Goal: Task Accomplishment & Management: Use online tool/utility

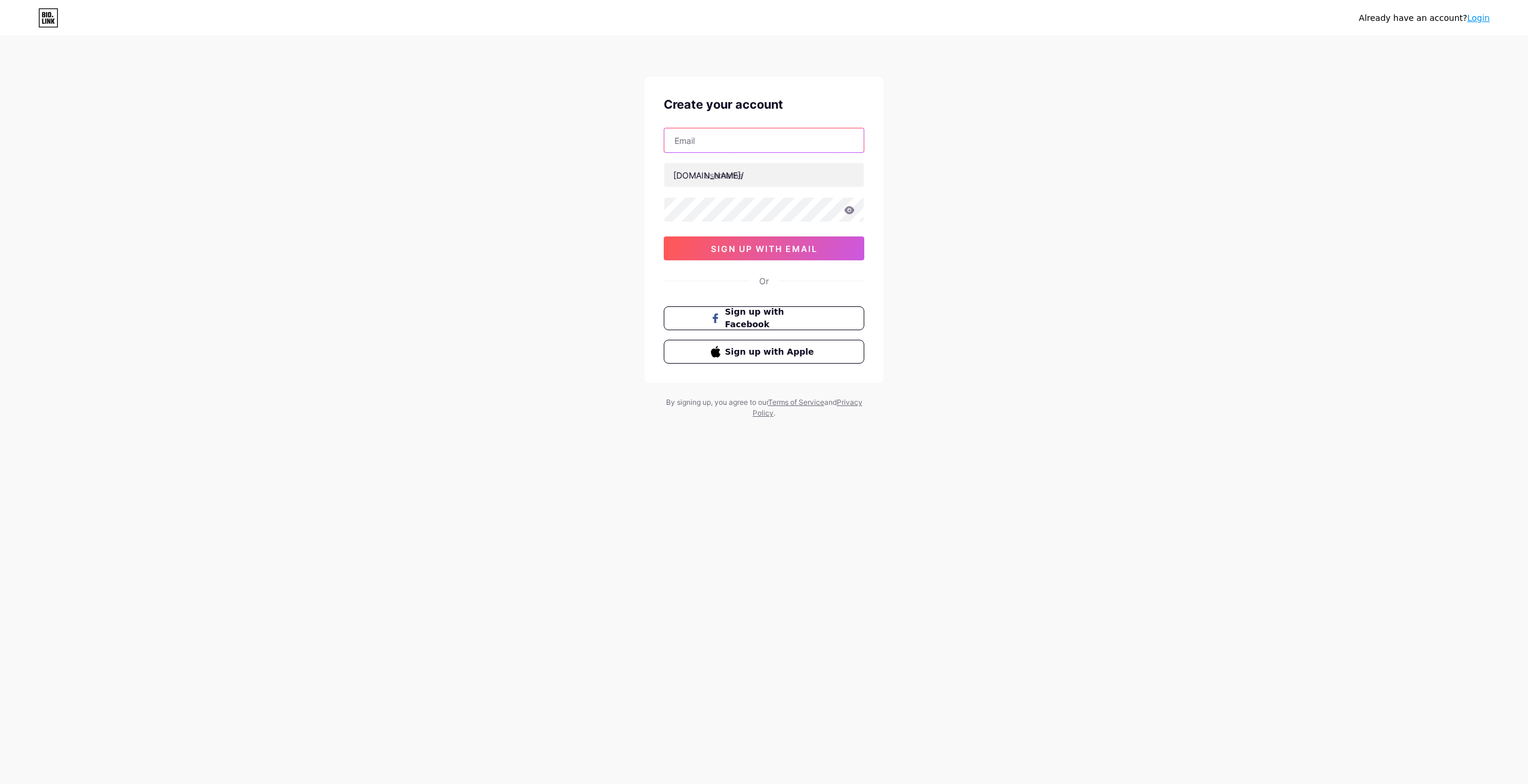
click at [721, 142] on input "text" at bounding box center [764, 141] width 199 height 24
paste input "[EMAIL_ADDRESS][DOMAIN_NAME]"
type input "[EMAIL_ADDRESS][DOMAIN_NAME]"
click at [737, 181] on input "text" at bounding box center [764, 175] width 199 height 24
paste input "ayaljewelry"
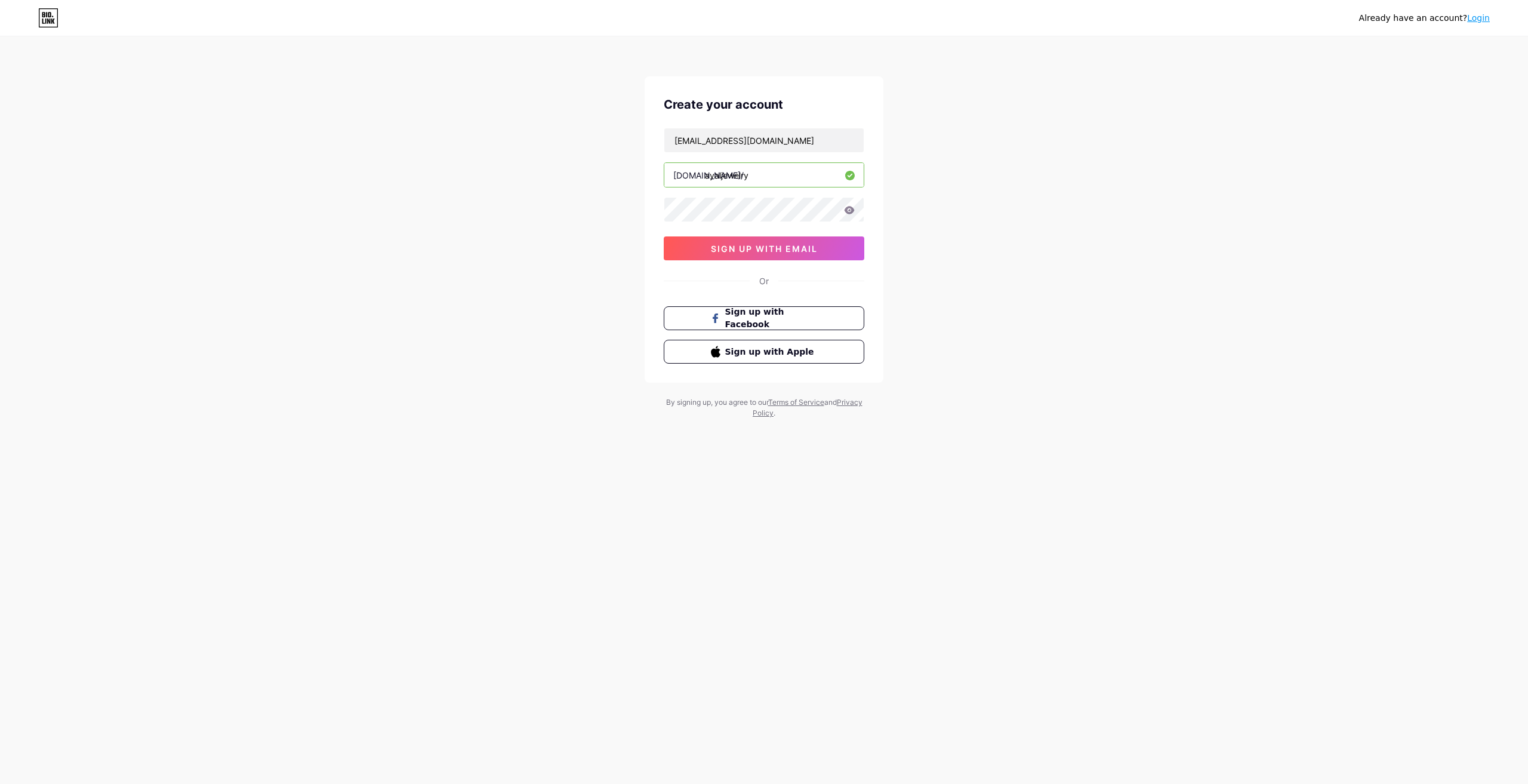
type input "ayaljewelry"
click at [852, 213] on div at bounding box center [764, 209] width 201 height 25
click at [850, 210] on icon at bounding box center [850, 210] width 10 height 8
click at [795, 250] on span "sign up with email" at bounding box center [764, 248] width 107 height 10
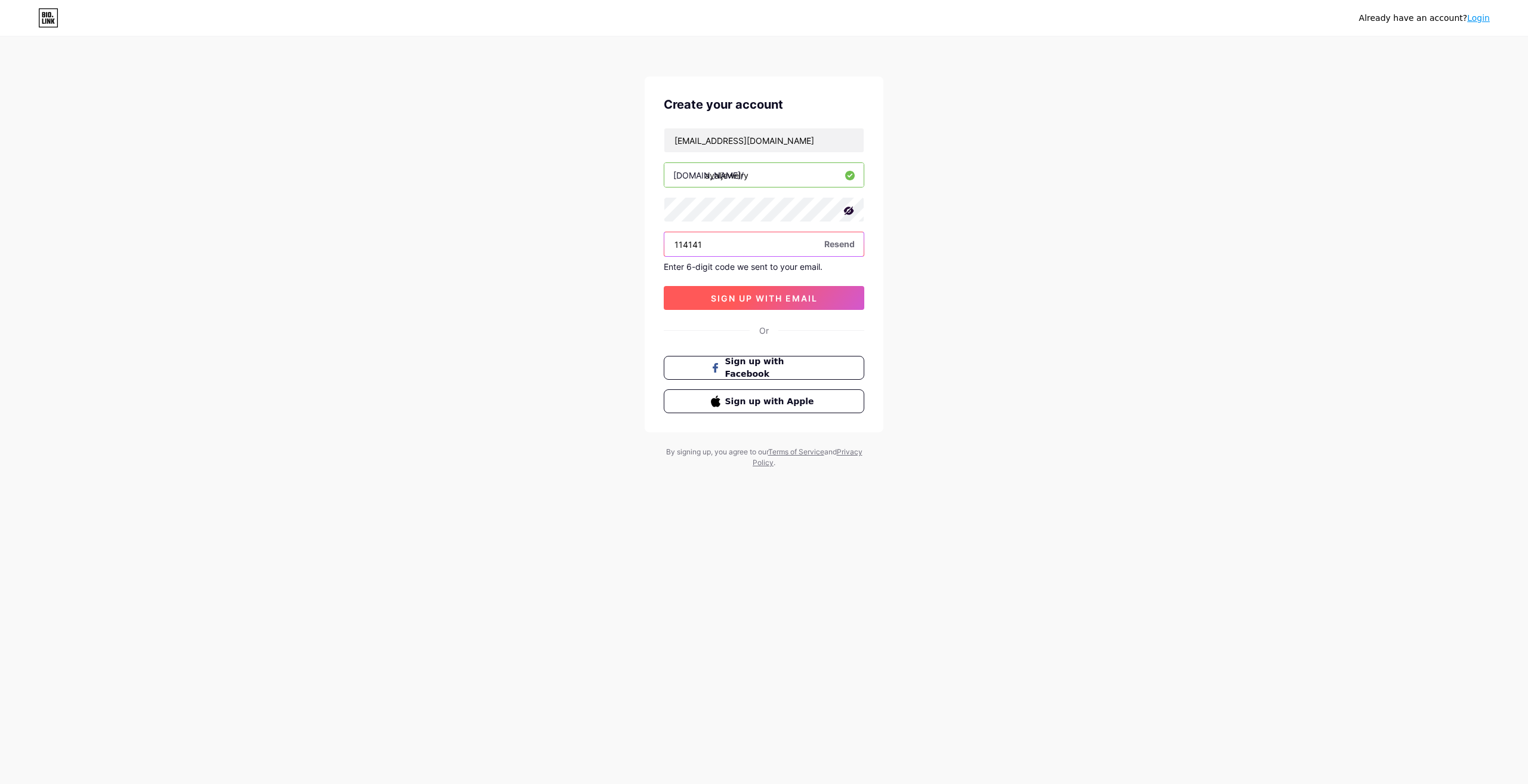
type input "114141"
click at [720, 296] on span "sign up with email" at bounding box center [764, 298] width 107 height 10
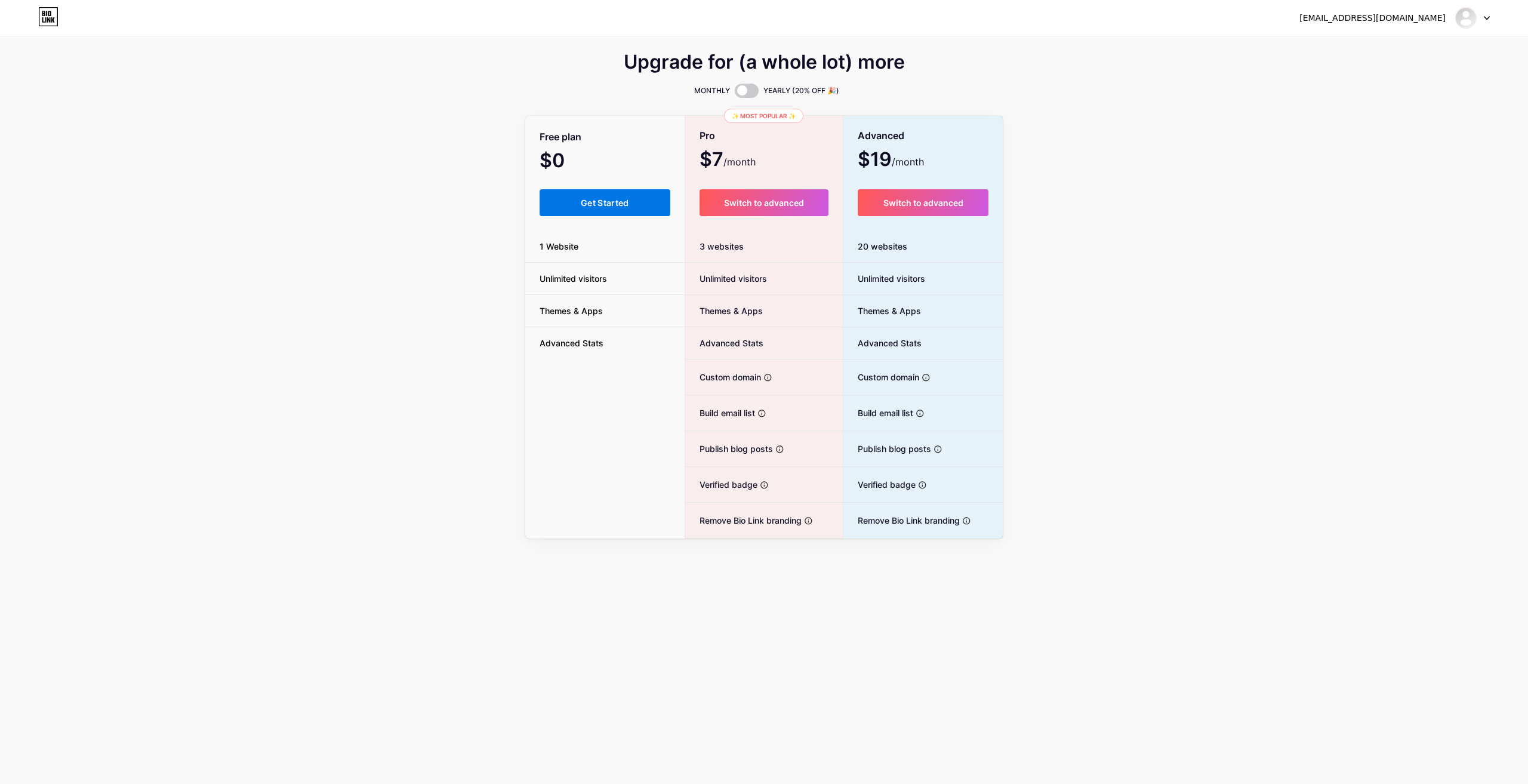
click at [618, 207] on span "Get Started" at bounding box center [604, 203] width 48 height 10
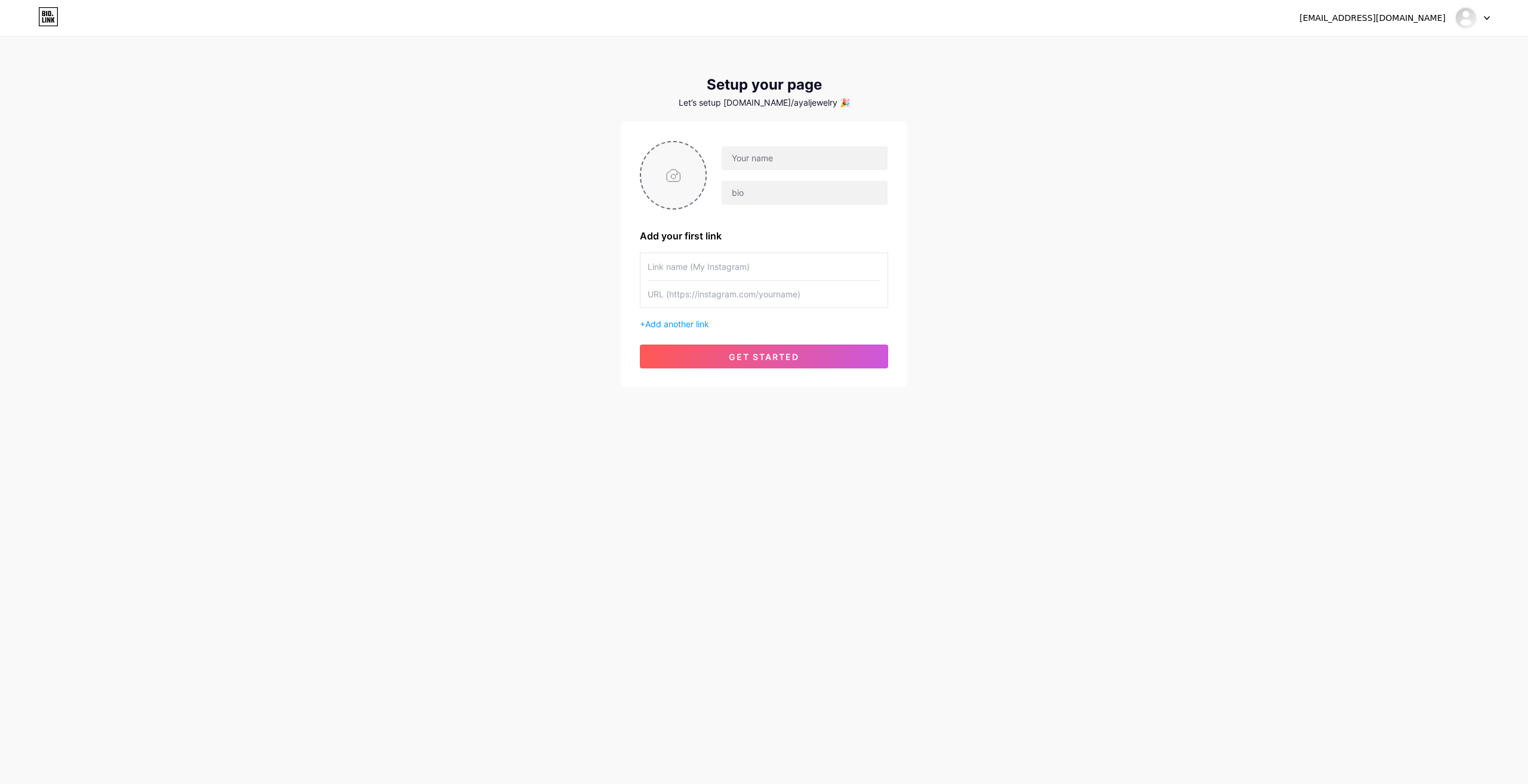
click at [664, 178] on input "file" at bounding box center [674, 175] width 65 height 67
type input "C:\fakepath\download (1).png"
click at [696, 263] on input "text" at bounding box center [764, 266] width 233 height 26
click at [801, 158] on input "text" at bounding box center [805, 158] width 166 height 24
paste input "AYAL JEWELRY LLC"
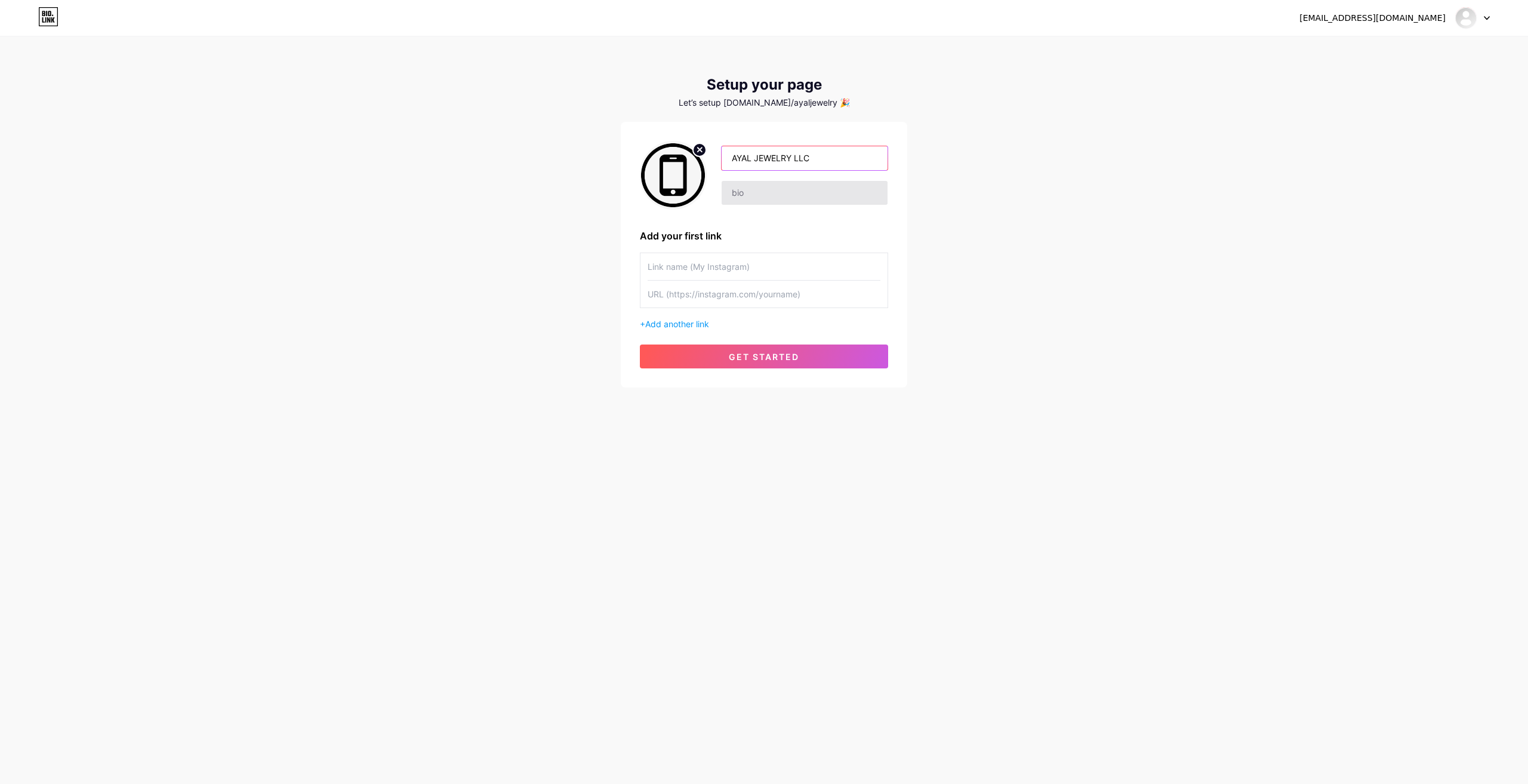
type input "AYAL JEWELRY LLC"
click at [785, 193] on input "text" at bounding box center [805, 193] width 166 height 24
paste input "[GEOGRAPHIC_DATA] and Spa - Shop no. 06 - Al Fahidi St - Bur [GEOGRAPHIC_DATA] …"
click at [746, 191] on input "[GEOGRAPHIC_DATA] and Spa - Shop no. 06 - Al Fahidi St - Bur [GEOGRAPHIC_DATA] …" at bounding box center [805, 193] width 166 height 24
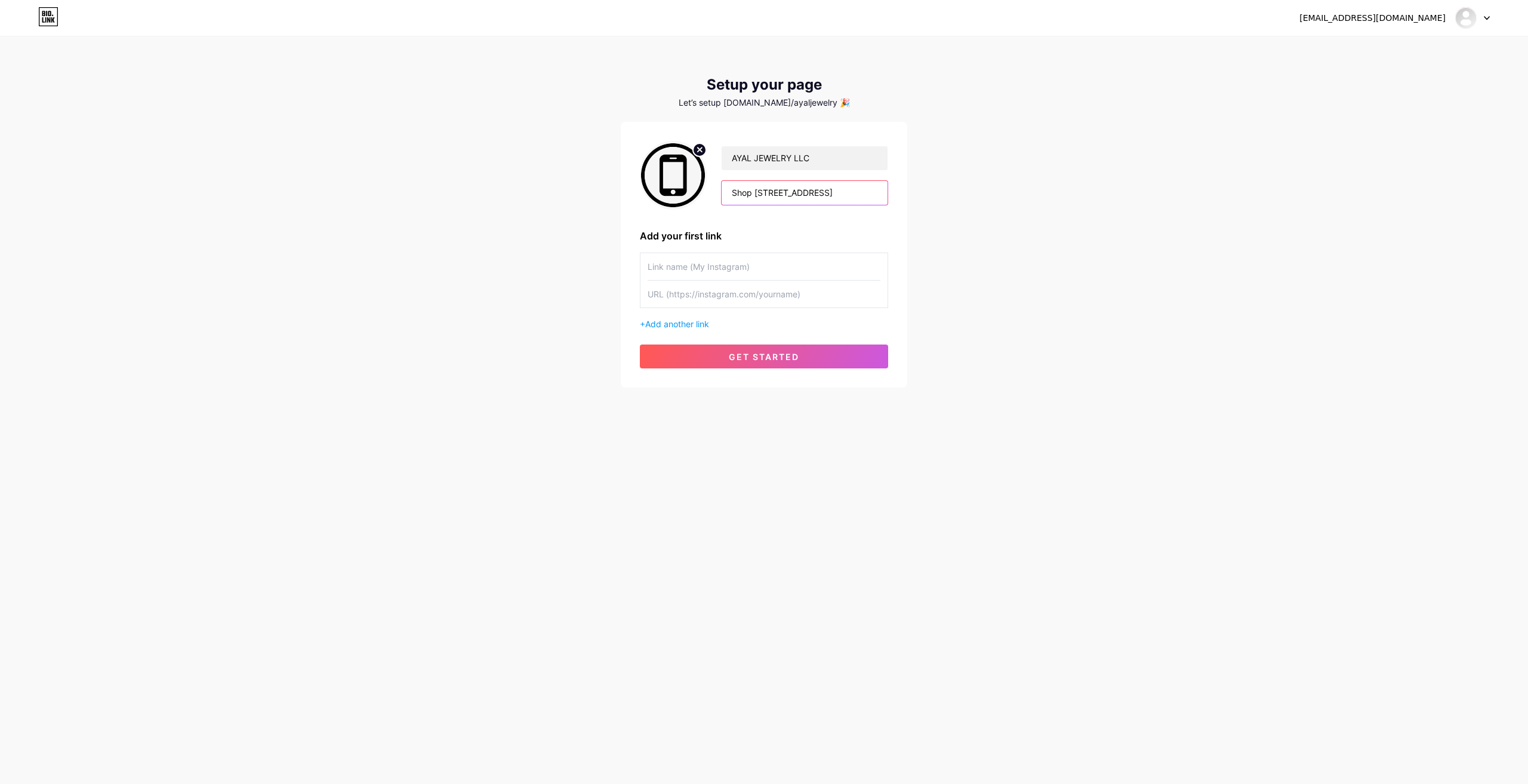
scroll to position [0, 152]
type input "Shop [STREET_ADDRESS]"
click at [698, 265] on input "text" at bounding box center [764, 266] width 233 height 26
type input "Follow us on Instagram"
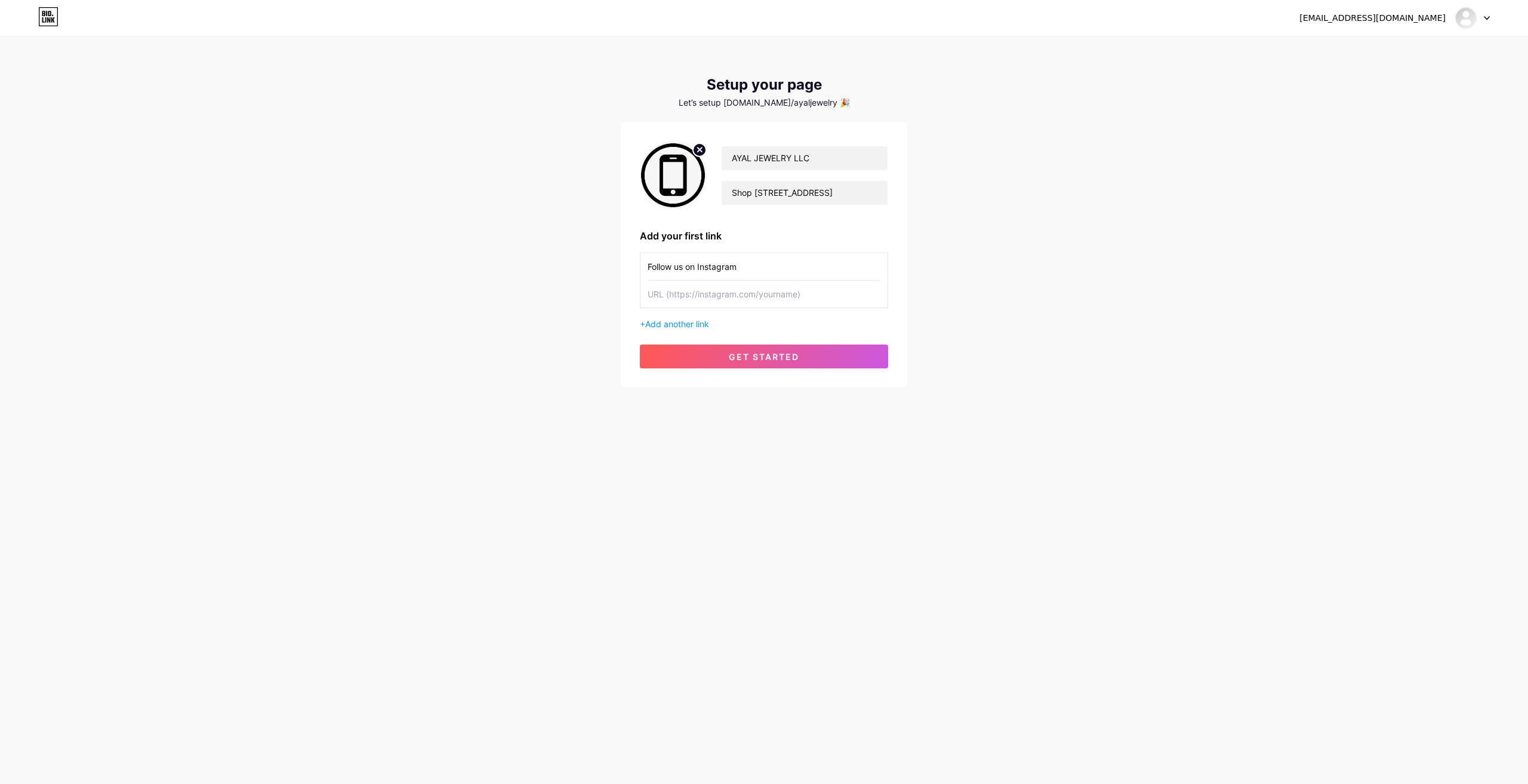
click at [719, 294] on input "text" at bounding box center [764, 293] width 233 height 26
type input "[DOMAIN_NAME]"
click at [799, 363] on button "get started" at bounding box center [764, 356] width 248 height 24
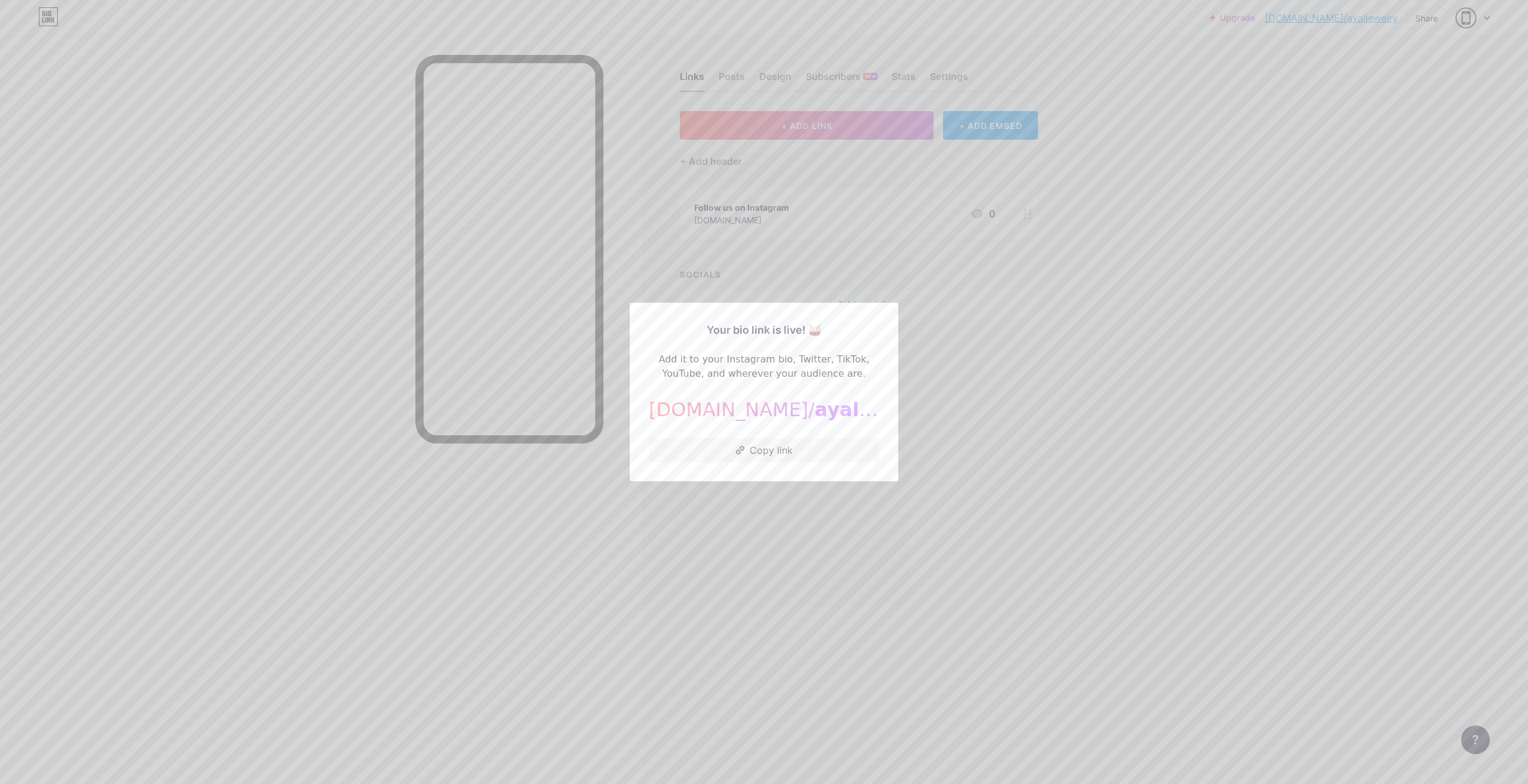
click at [1098, 349] on div at bounding box center [764, 392] width 1528 height 784
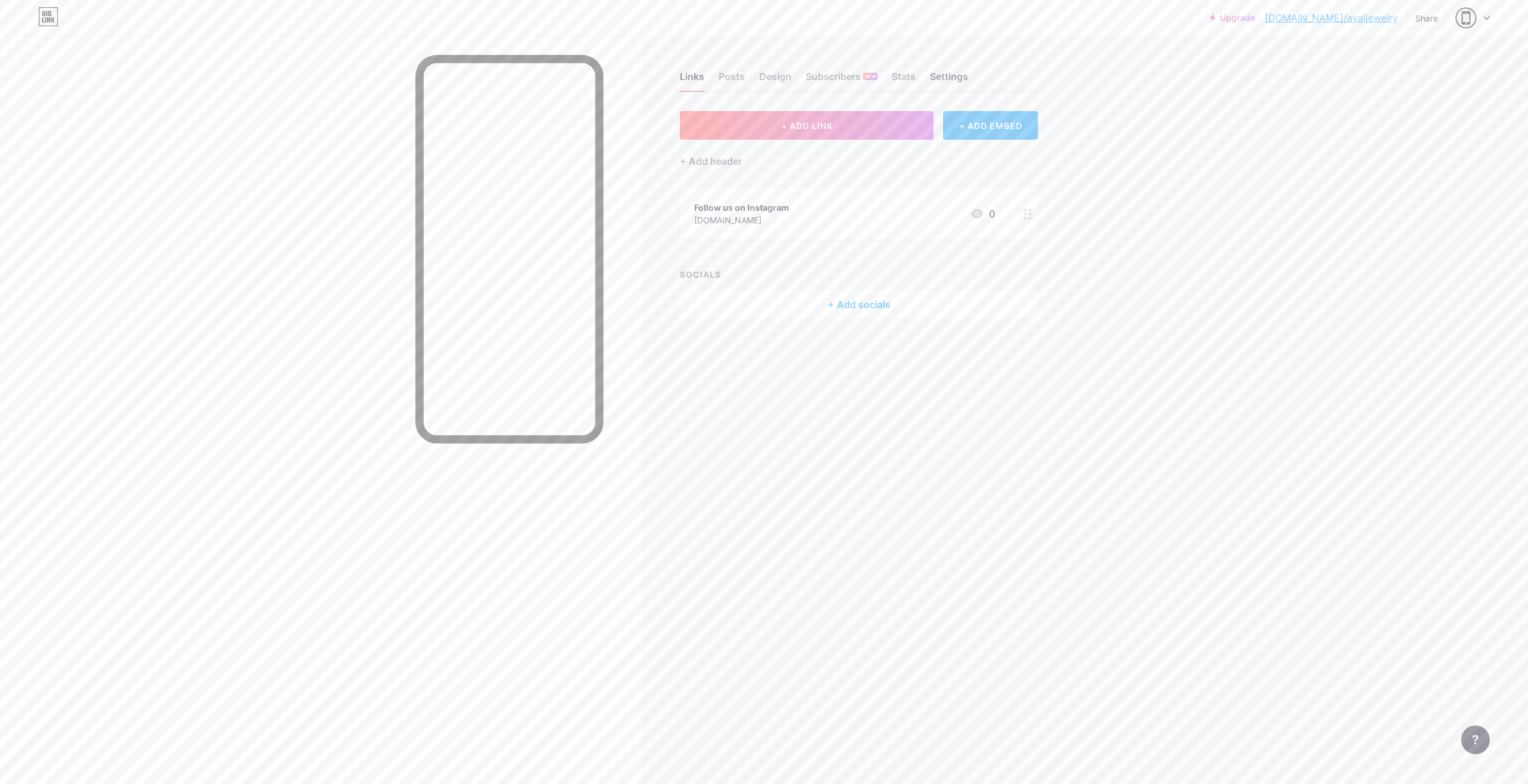
click at [962, 78] on div "Settings" at bounding box center [949, 80] width 38 height 22
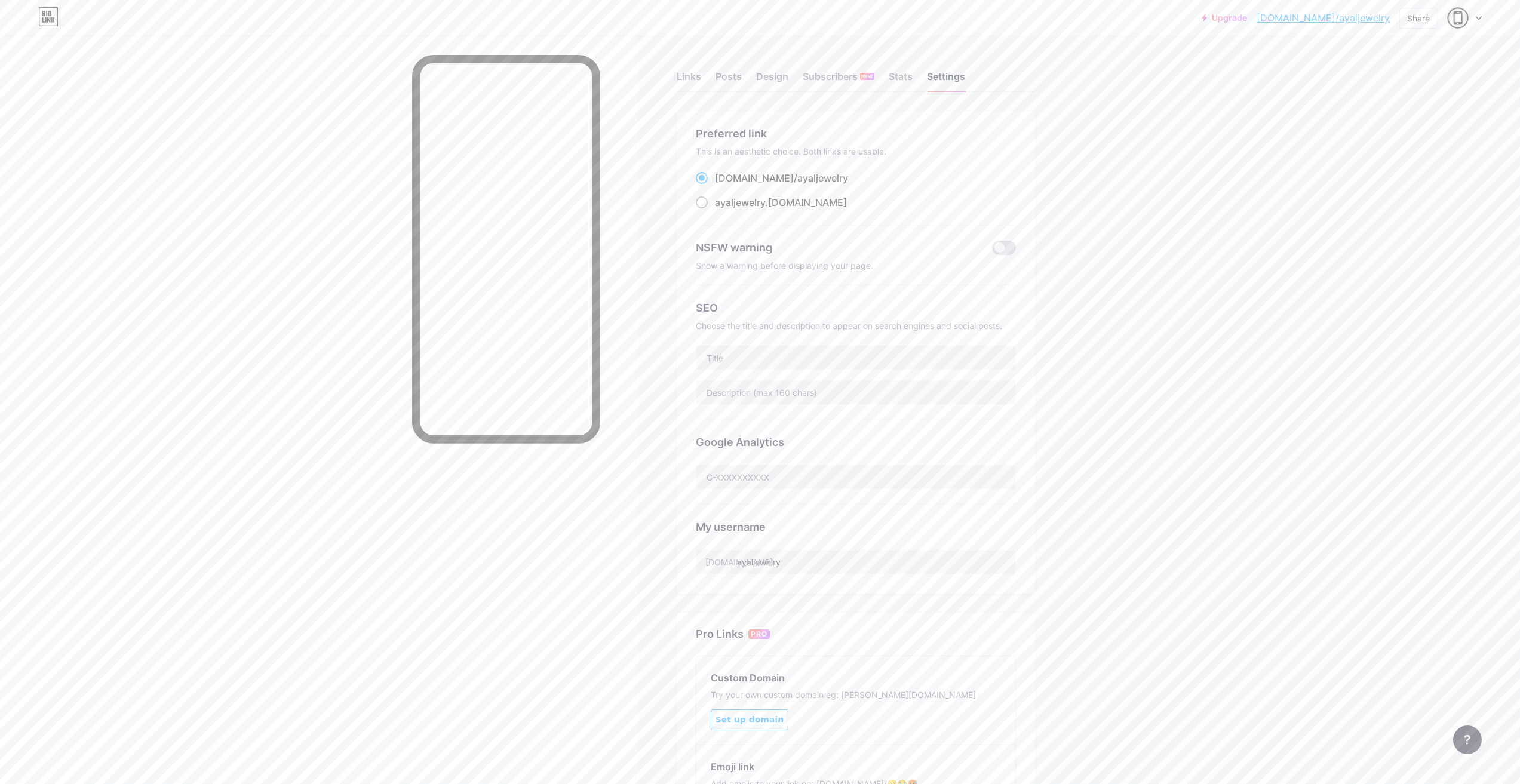
click at [708, 204] on span at bounding box center [701, 202] width 12 height 12
click at [715, 210] on input "ayaljewelry .[DOMAIN_NAME]" at bounding box center [718, 214] width 8 height 8
radio input "true"
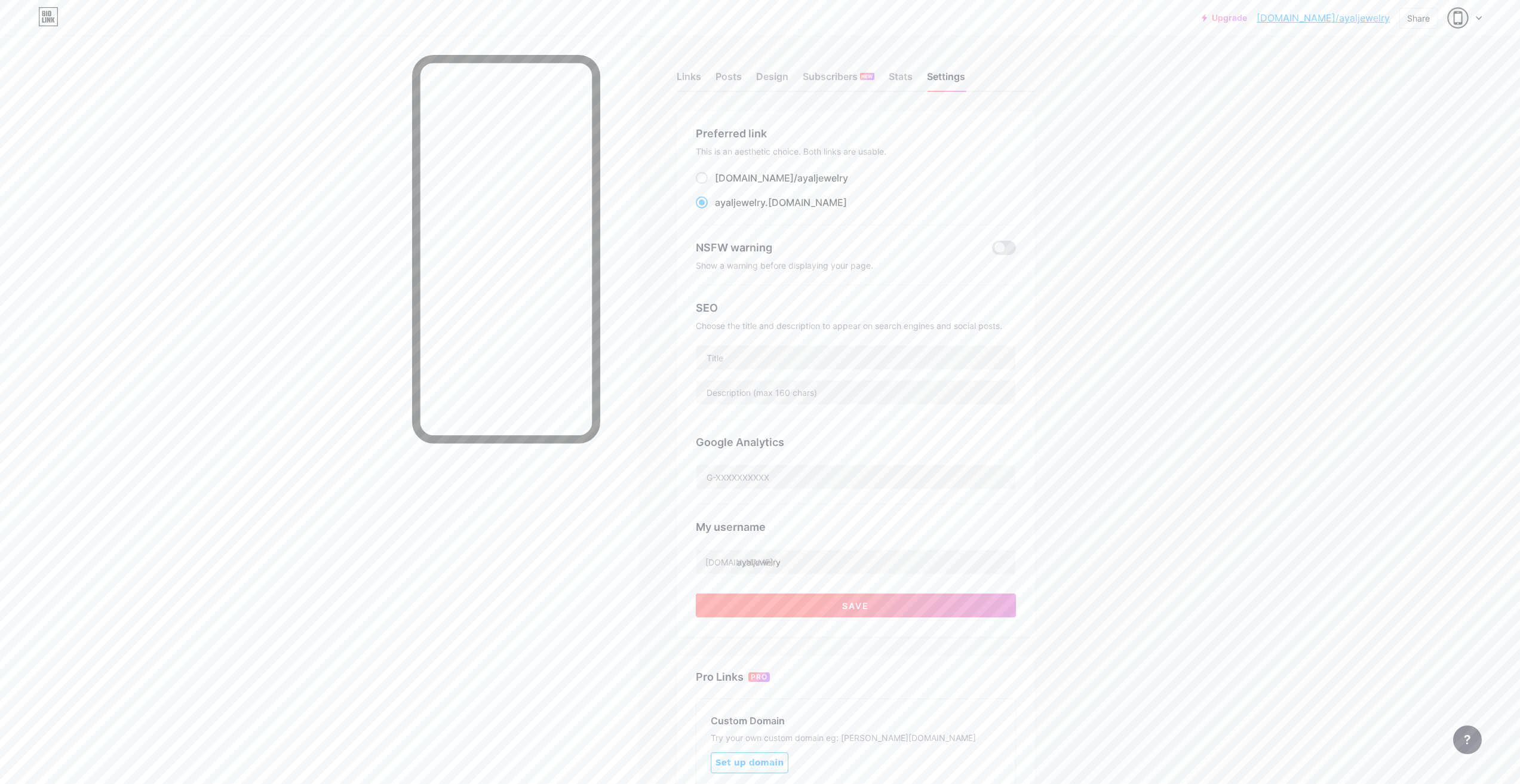
click at [911, 607] on button "Save" at bounding box center [855, 605] width 320 height 24
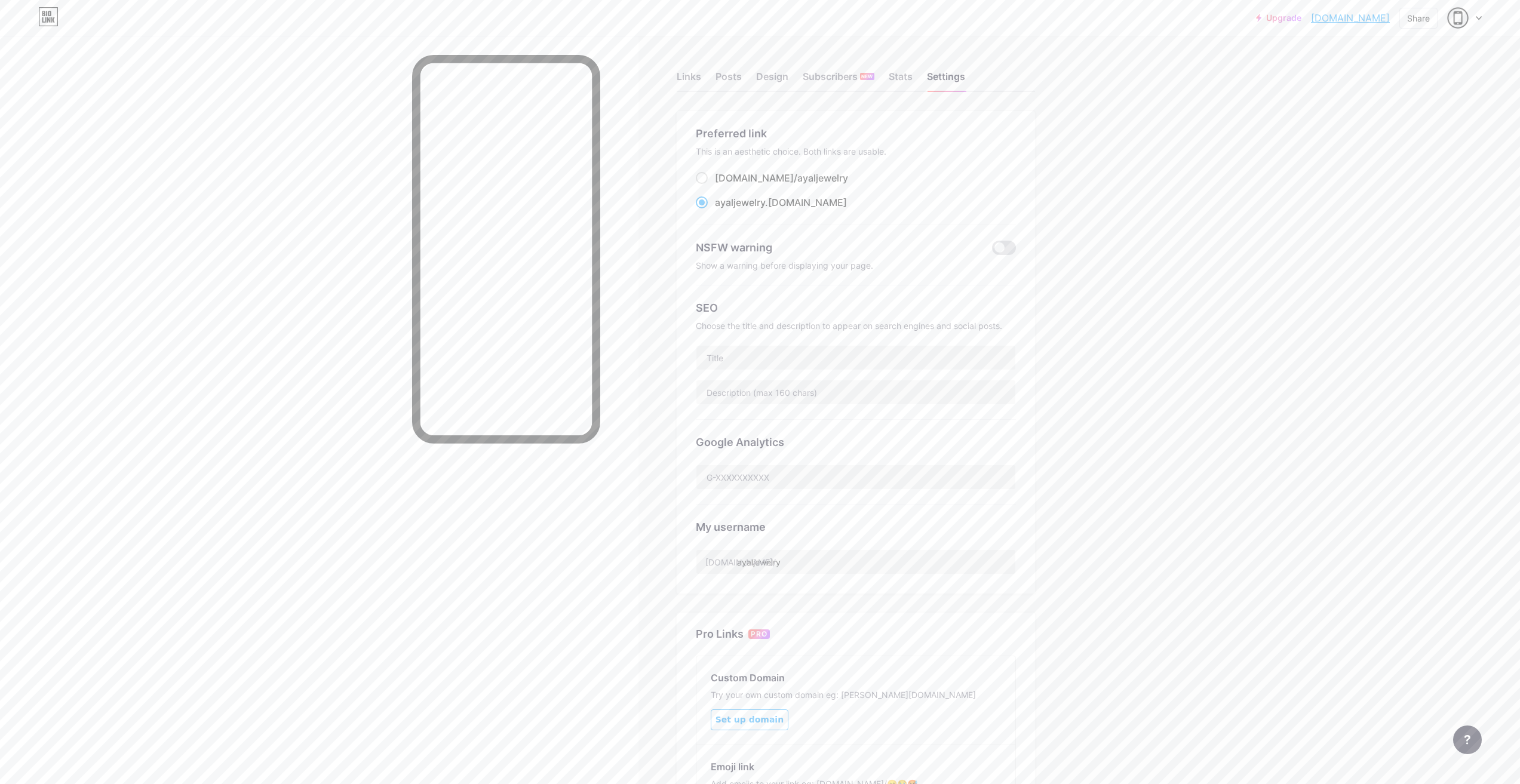
click at [1095, 454] on div "Upgrade [DOMAIN_NAME]... [DOMAIN_NAME] Share Switch accounts AYAL JEWELRY LLC […" at bounding box center [760, 467] width 1520 height 935
click at [697, 80] on div "Links" at bounding box center [688, 80] width 25 height 22
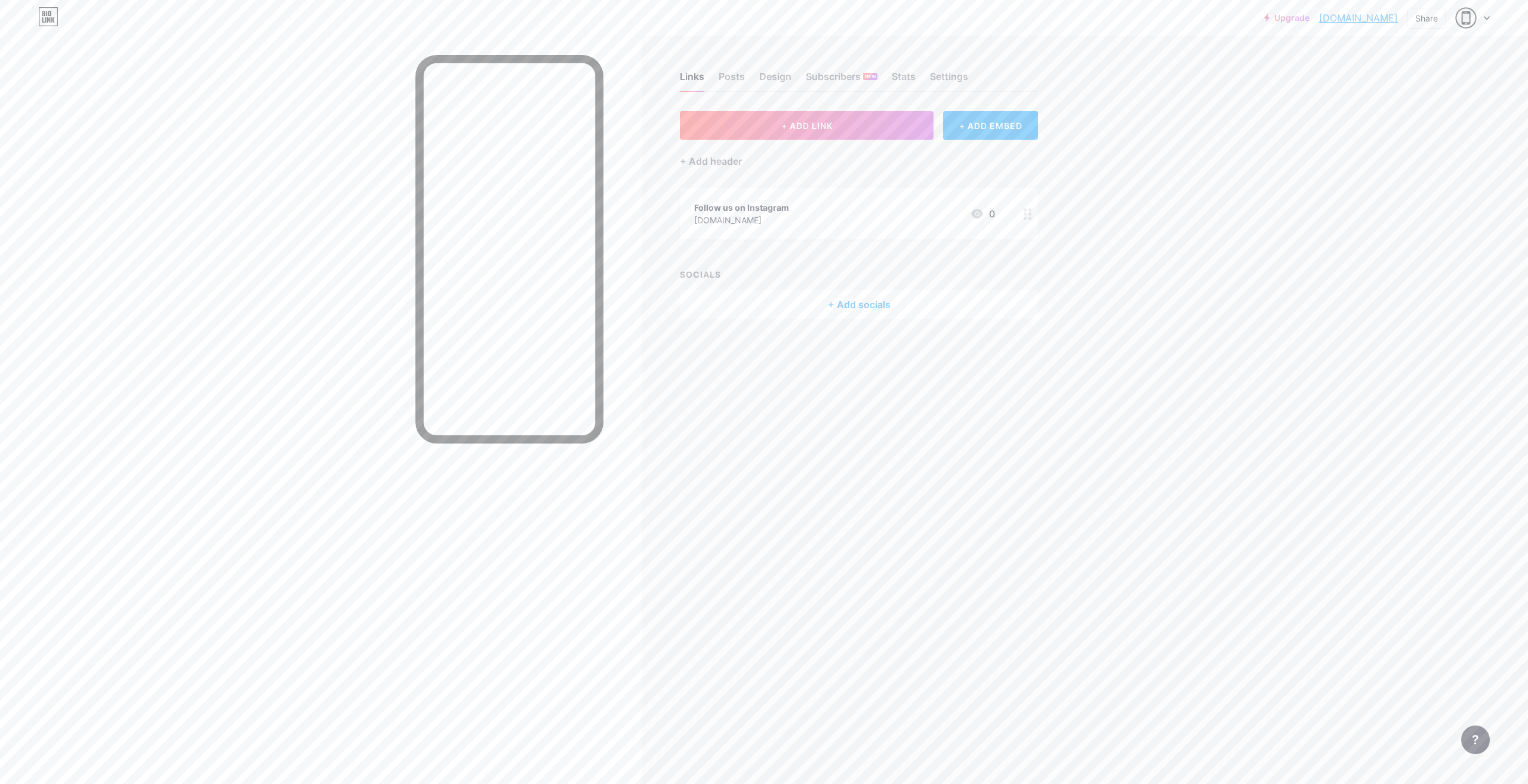
click at [739, 216] on div "[DOMAIN_NAME]" at bounding box center [742, 220] width 95 height 13
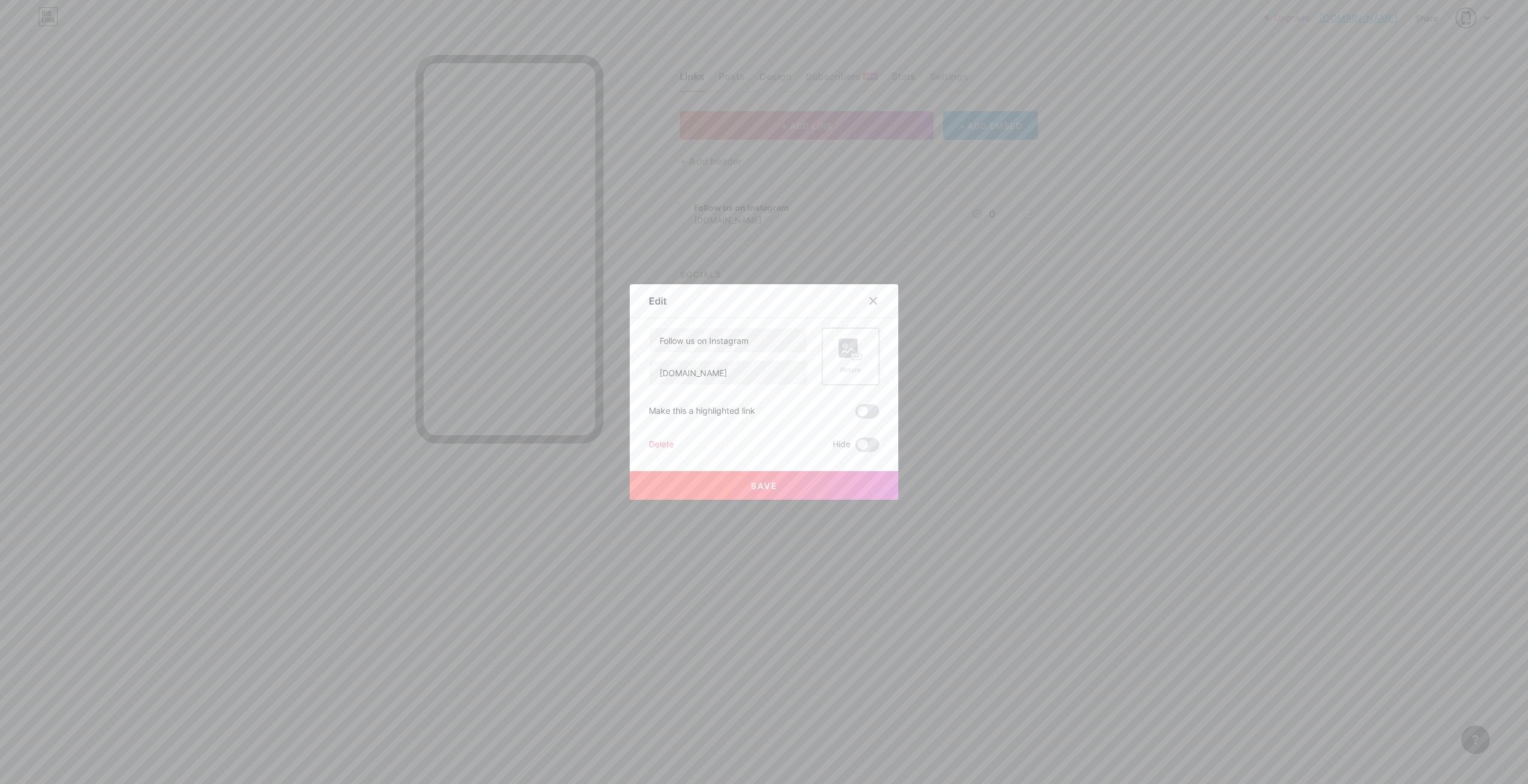
click at [861, 353] on div "Picture" at bounding box center [851, 356] width 58 height 57
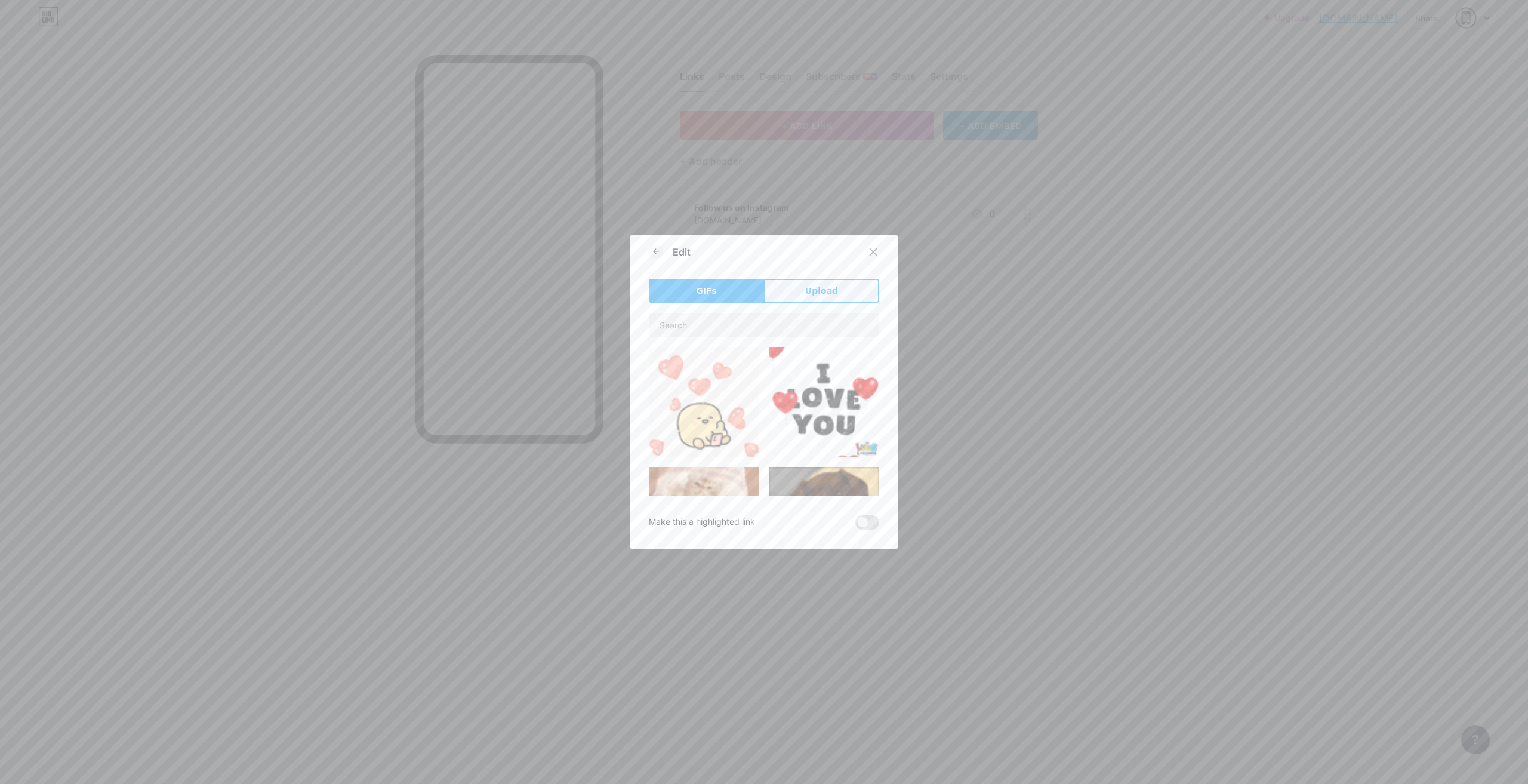
click at [810, 289] on span "Upload" at bounding box center [822, 291] width 33 height 13
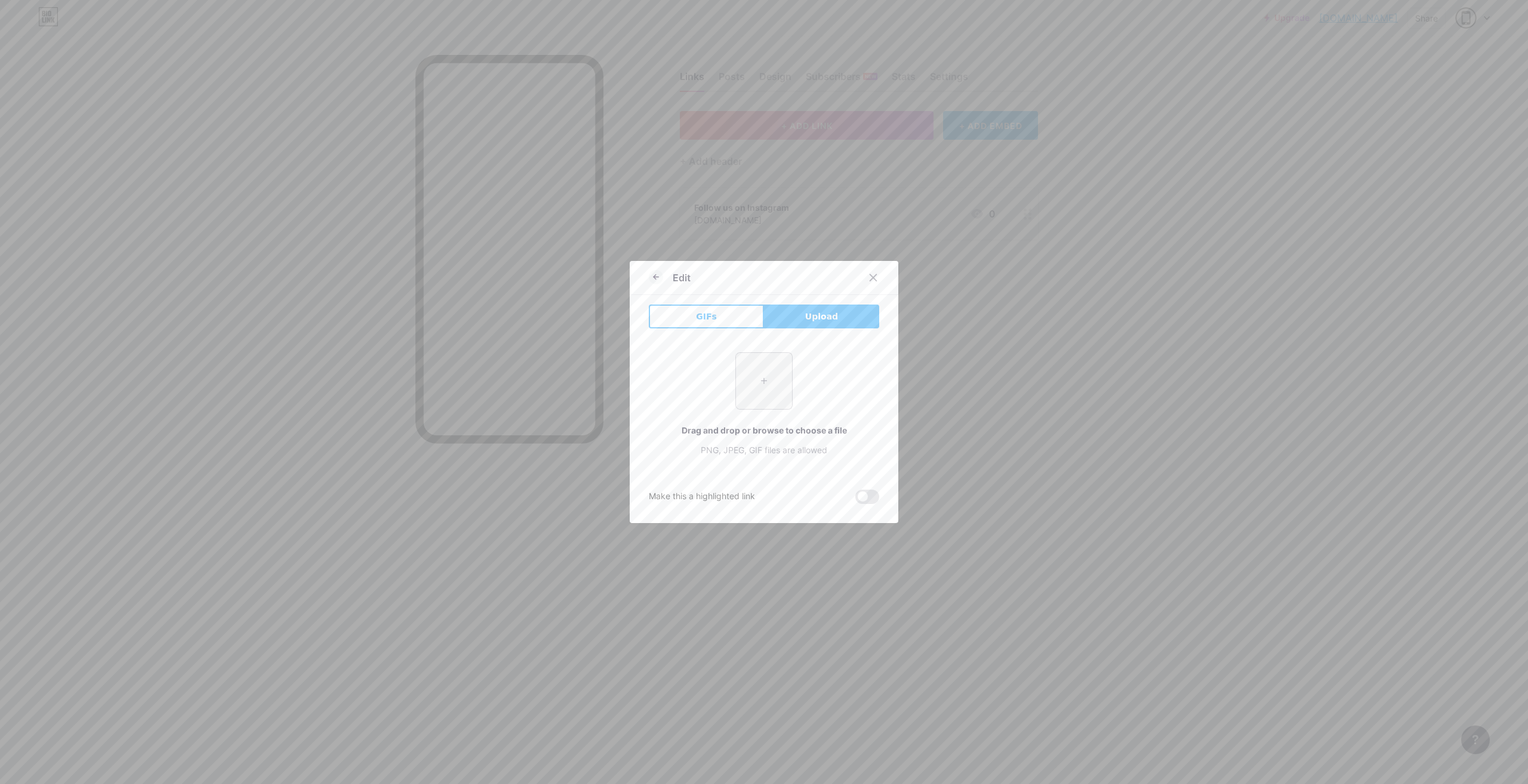
click at [759, 384] on input "file" at bounding box center [764, 381] width 56 height 56
type input "C:\fakepath\WhatsApp Image [DATE] 11.12.53 AM.jpeg"
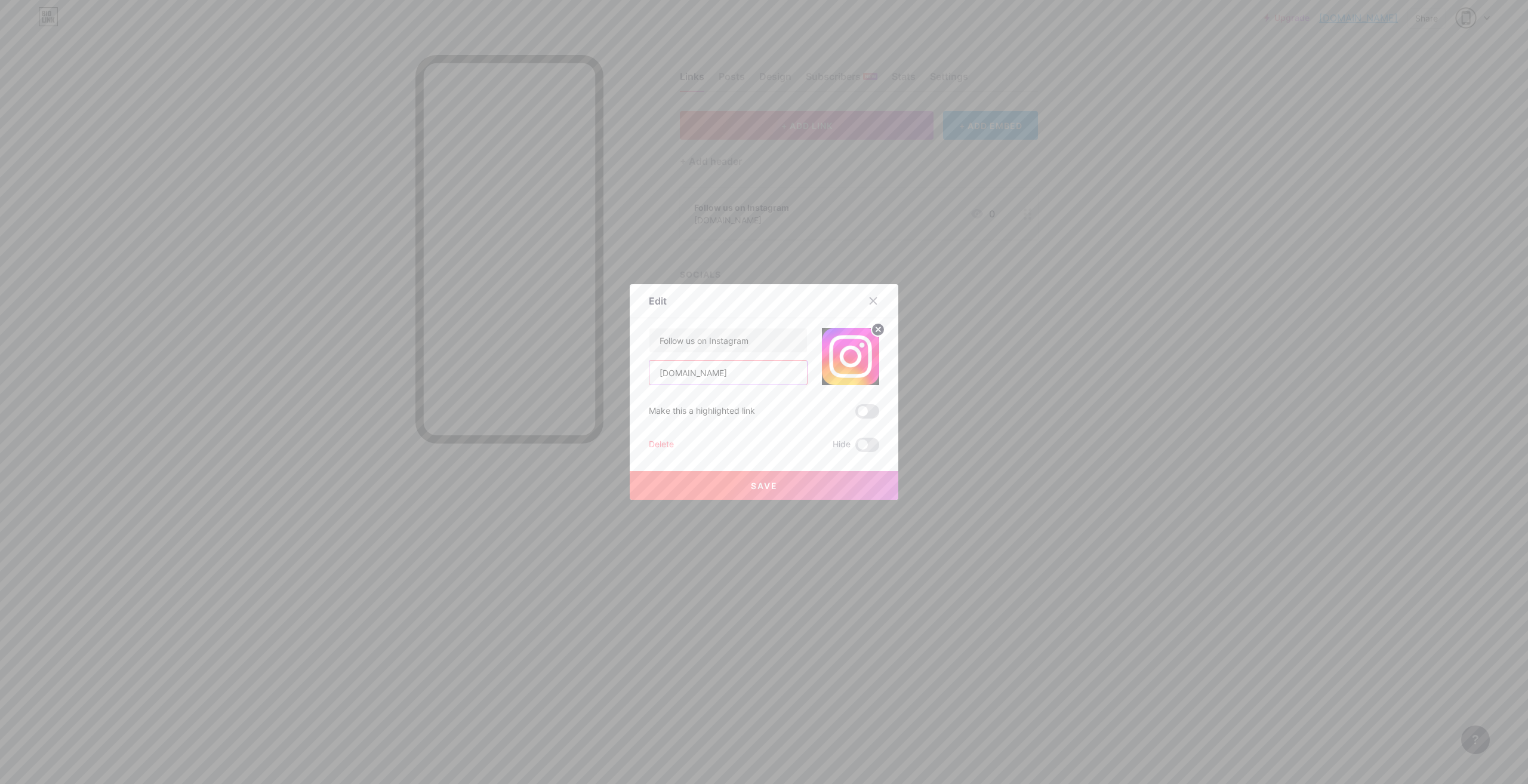
click at [705, 367] on input "[DOMAIN_NAME]" at bounding box center [728, 372] width 158 height 24
paste input "[URL][DOMAIN_NAME]"
type input "[URL][DOMAIN_NAME]"
click at [781, 488] on button "Save" at bounding box center [764, 485] width 268 height 28
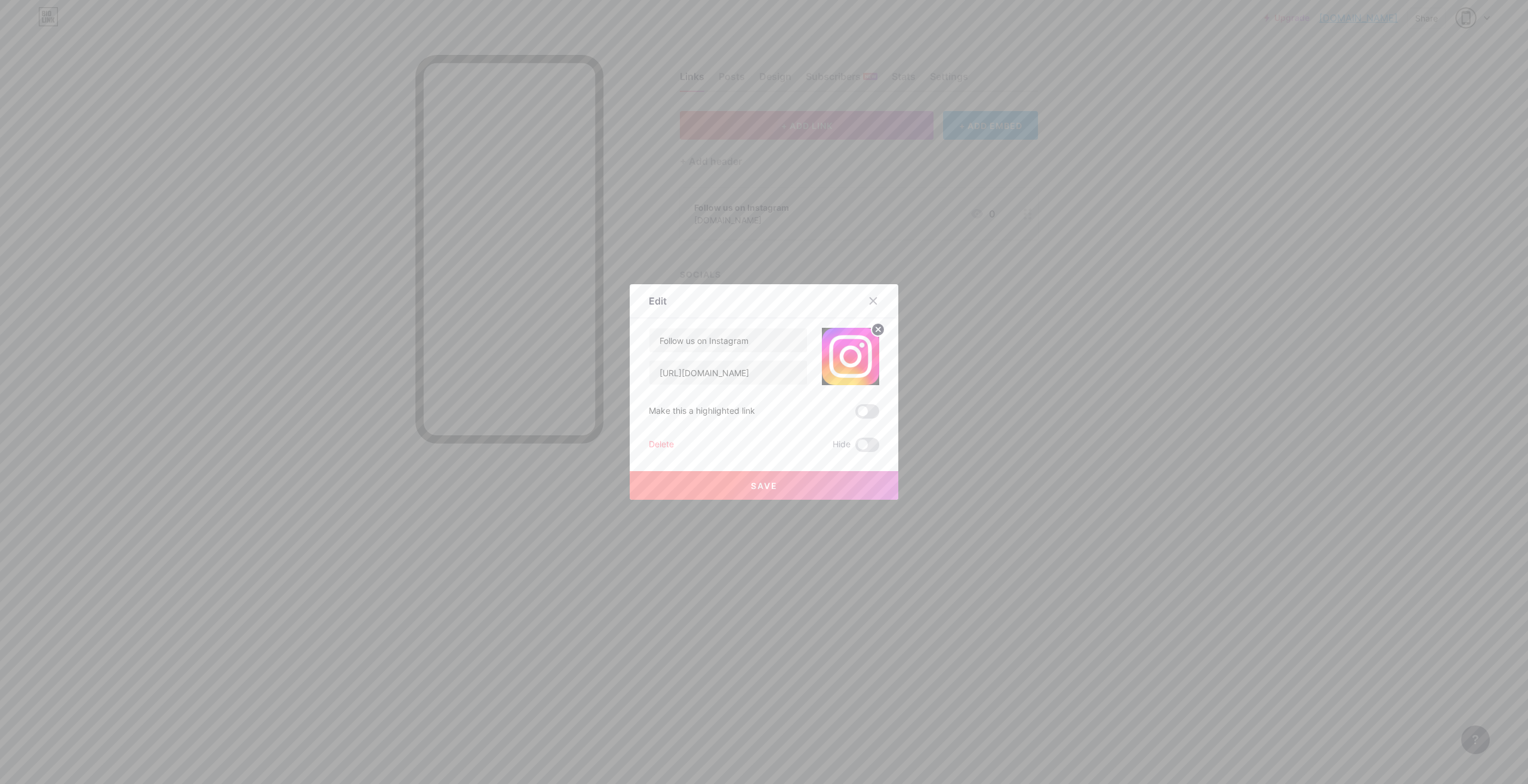
scroll to position [0, 0]
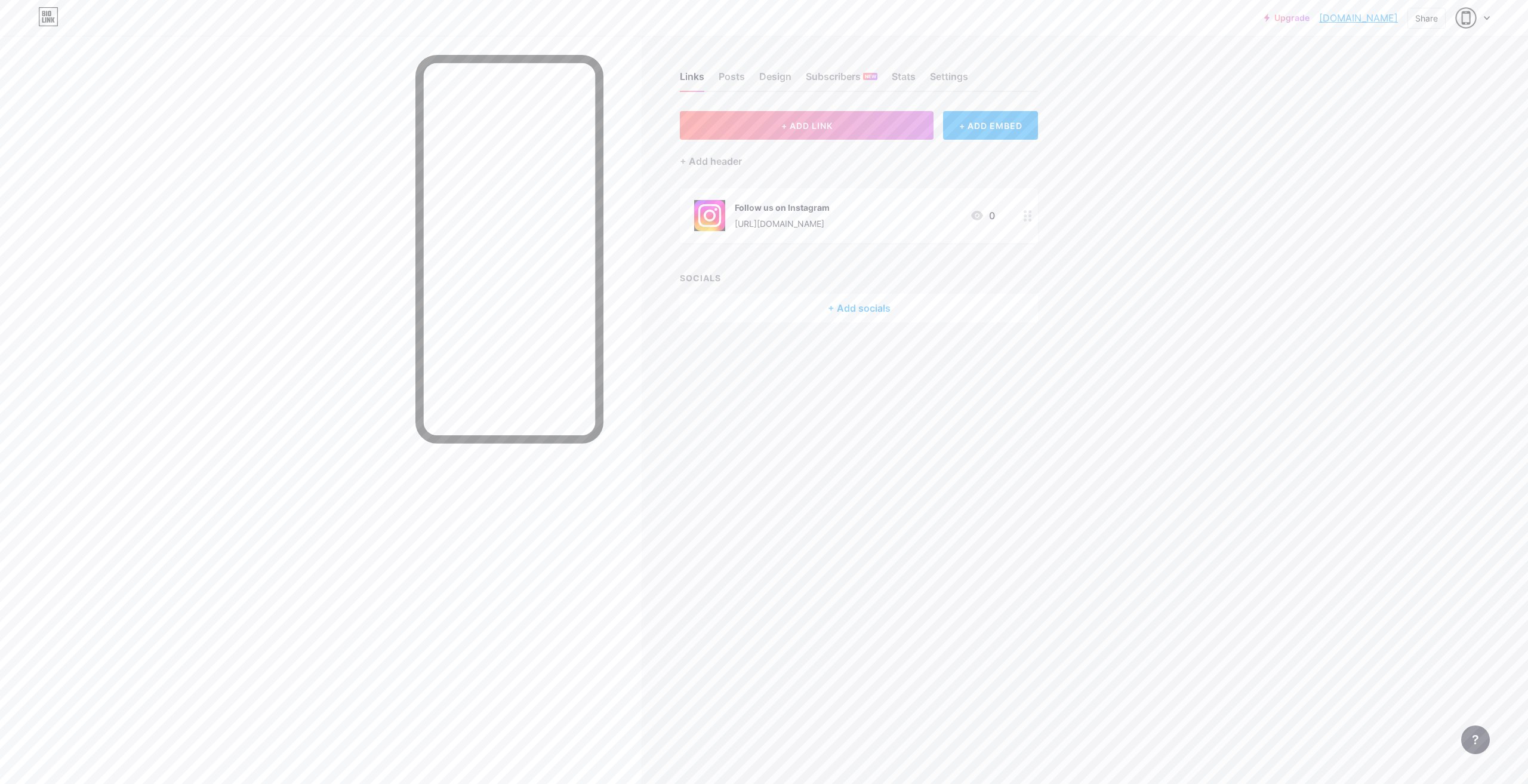
click at [856, 313] on div "+ Add socials" at bounding box center [859, 308] width 358 height 28
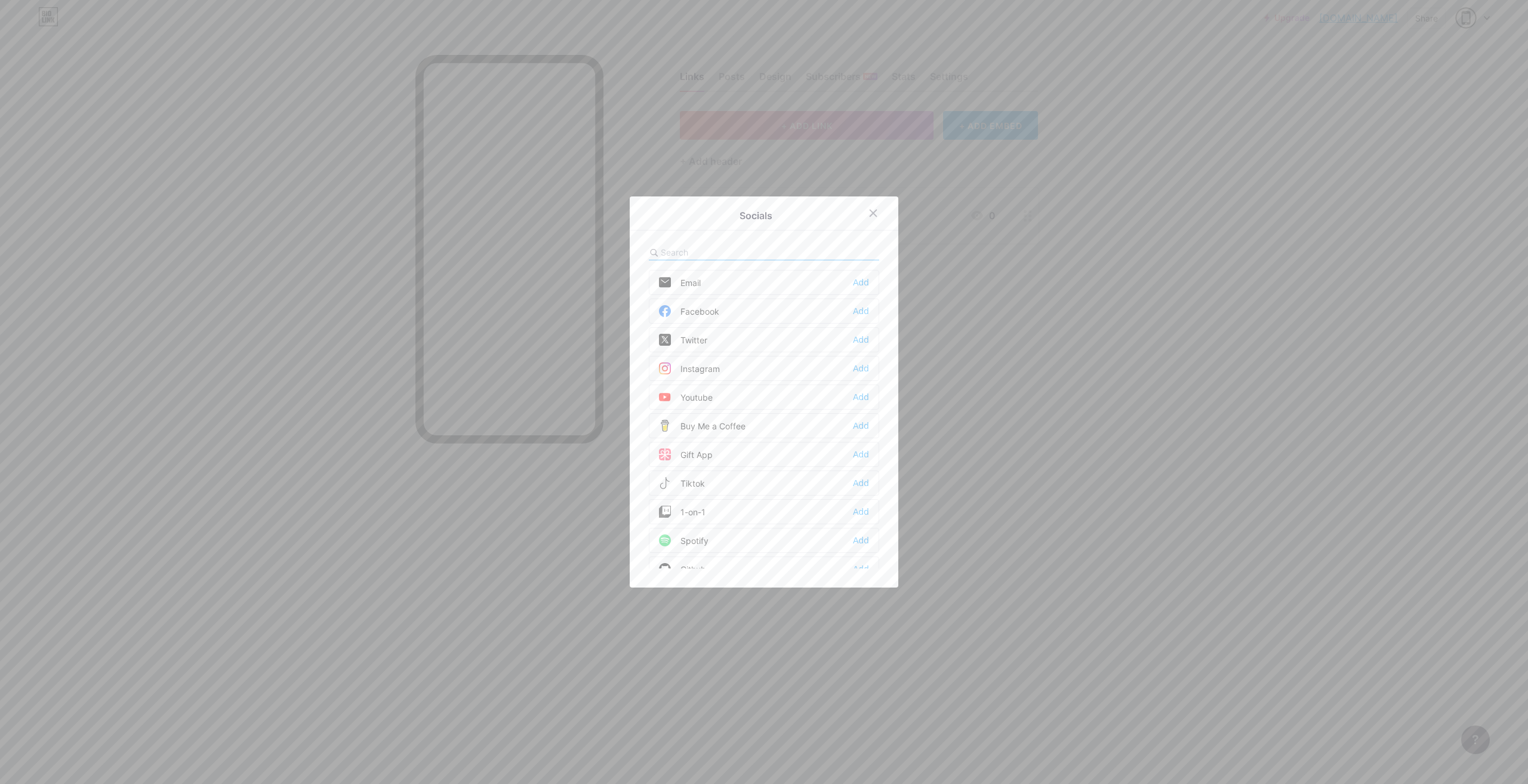
click at [809, 247] on div at bounding box center [764, 252] width 230 height 16
click at [863, 280] on div "Add" at bounding box center [862, 282] width 16 height 12
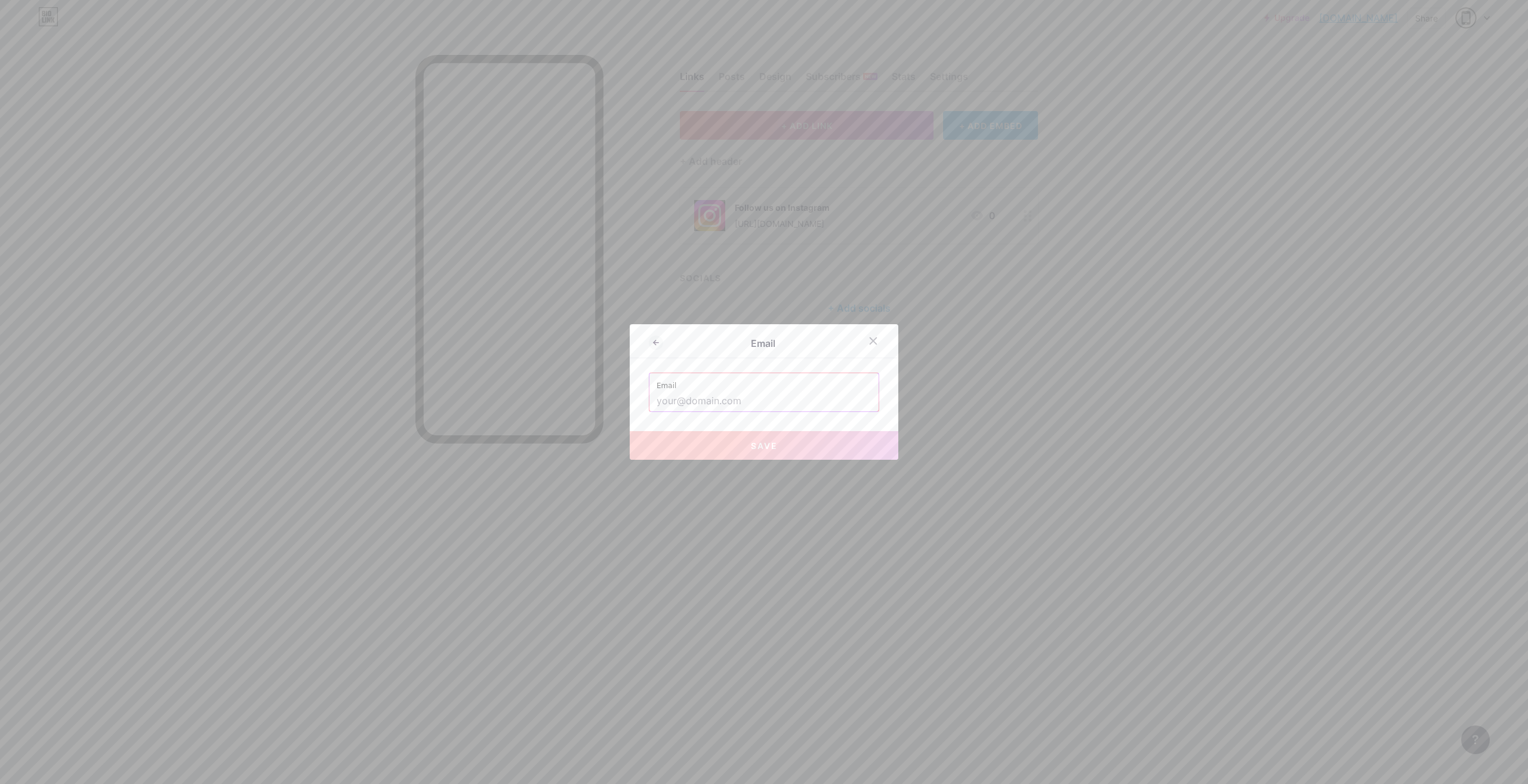
click at [753, 394] on input "text" at bounding box center [764, 401] width 215 height 20
click at [785, 442] on button "Save" at bounding box center [764, 444] width 268 height 28
type input "mailto:[EMAIL_ADDRESS][DOMAIN_NAME]"
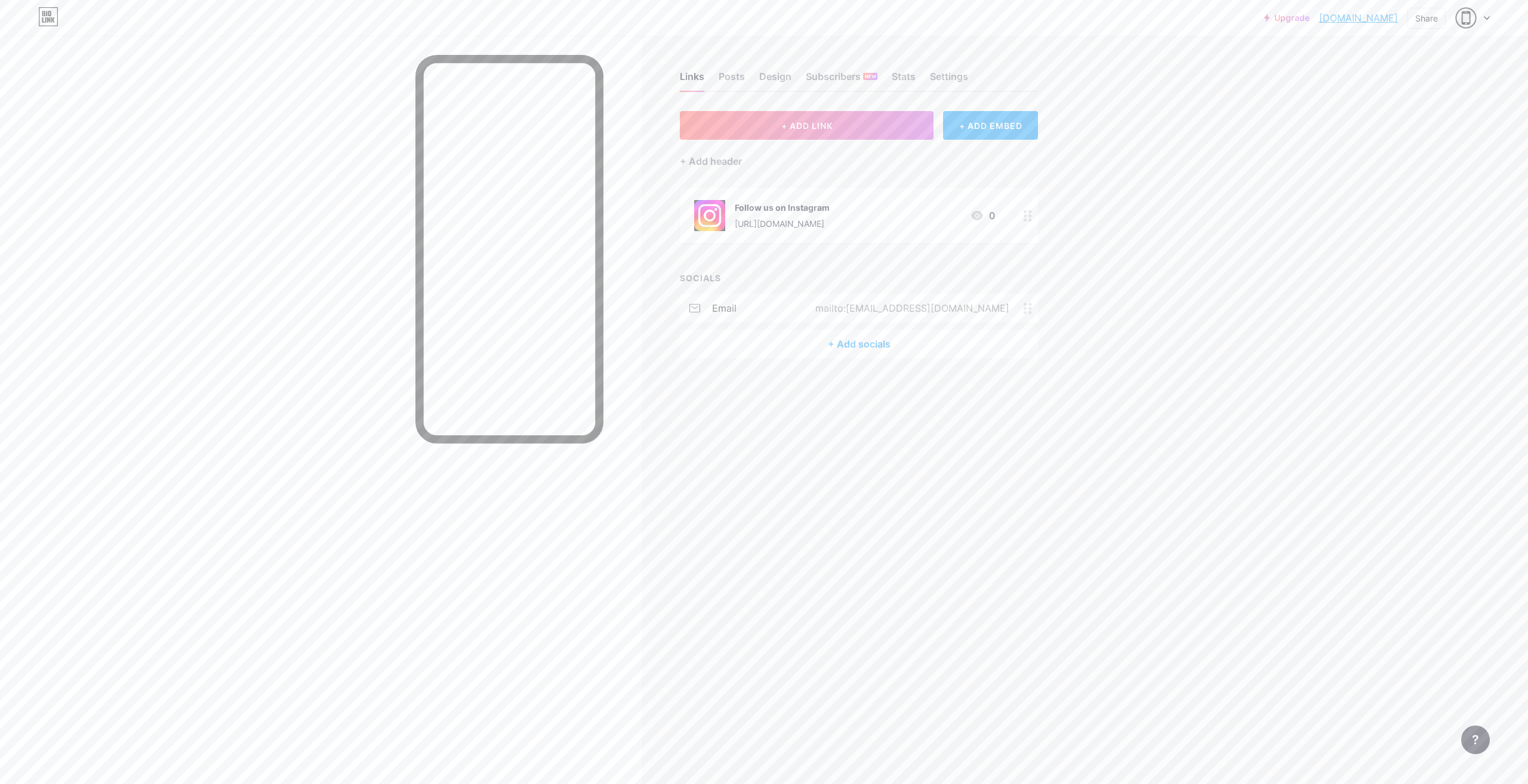
click at [859, 340] on div "+ Add socials" at bounding box center [859, 343] width 358 height 28
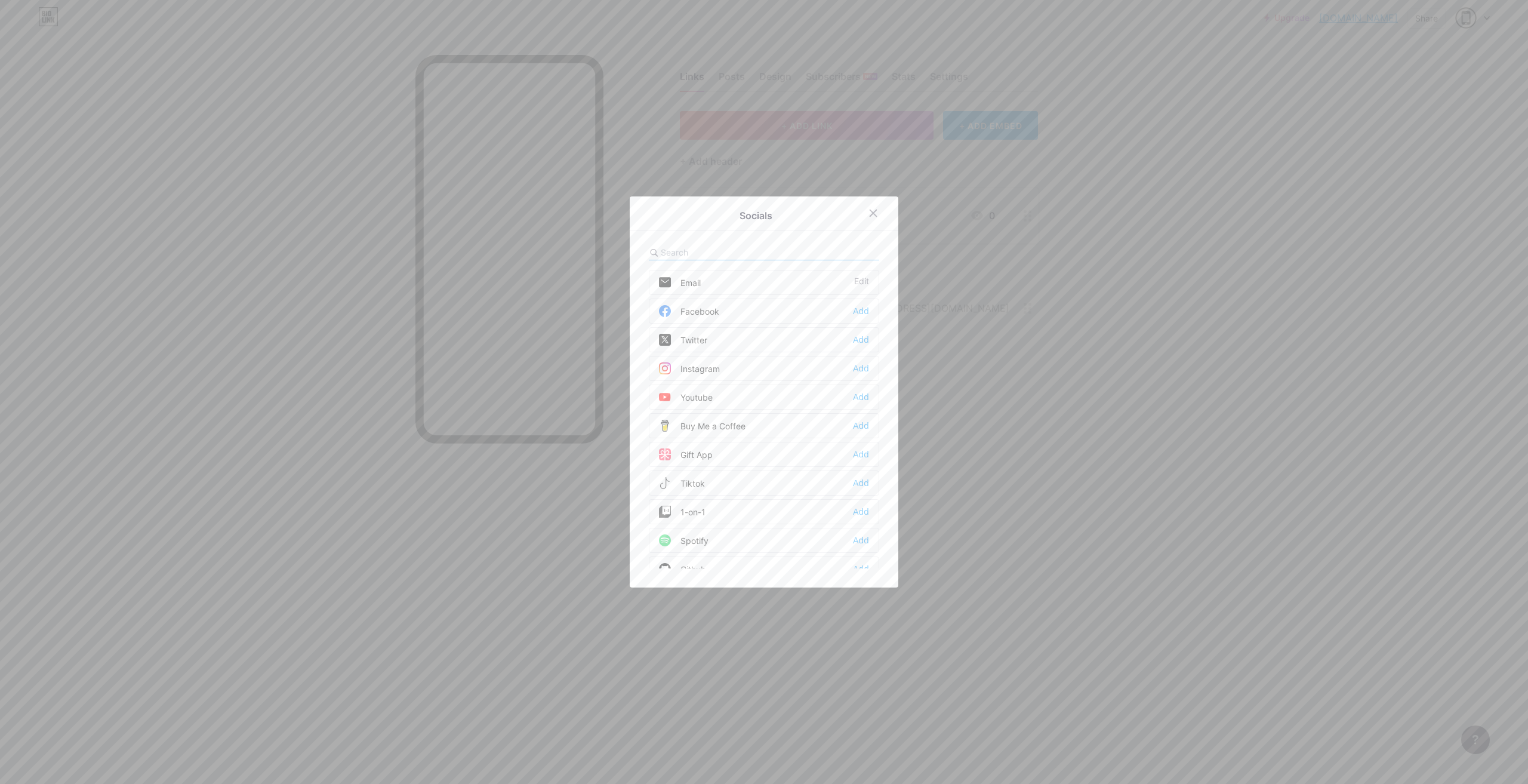
click at [764, 255] on input "text" at bounding box center [727, 252] width 132 height 13
type input "pho"
click at [863, 287] on div "Add" at bounding box center [862, 282] width 16 height 12
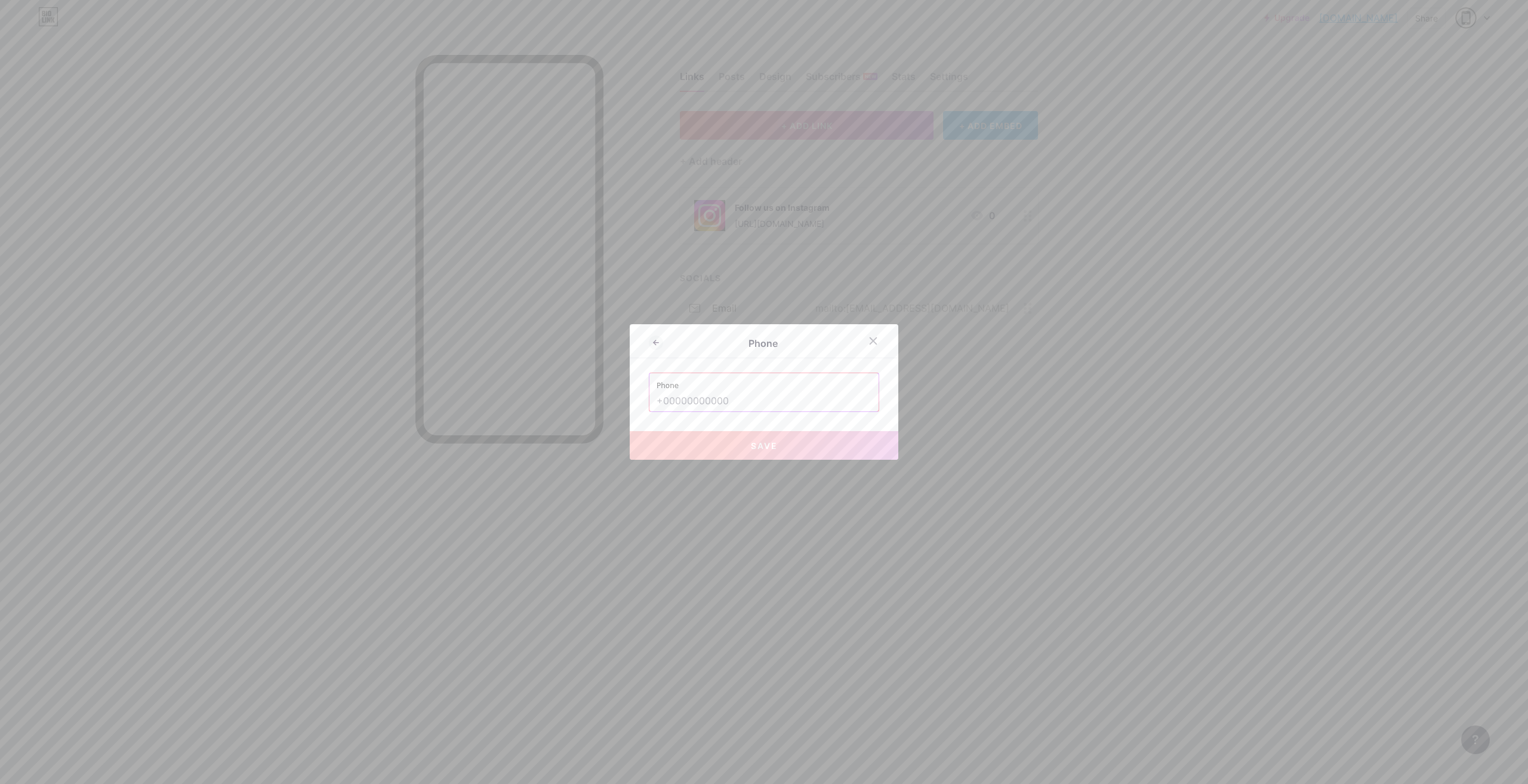
click at [713, 399] on input "text" at bounding box center [764, 401] width 215 height 20
click at [788, 439] on button "Save" at bounding box center [764, 444] width 268 height 28
type input "tel:[PHONE_NUMBER]"
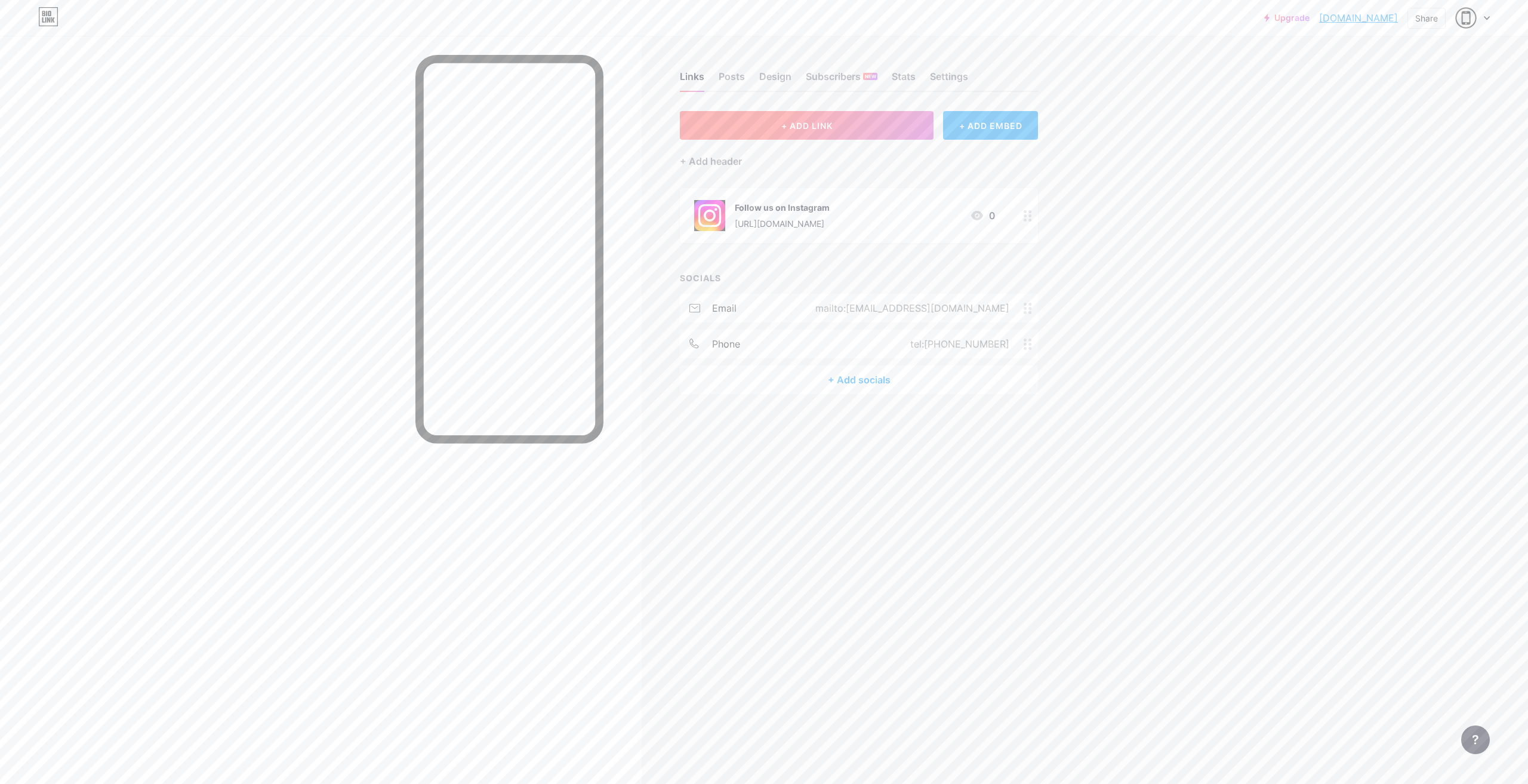
click at [828, 131] on button "+ ADD LINK" at bounding box center [807, 125] width 254 height 28
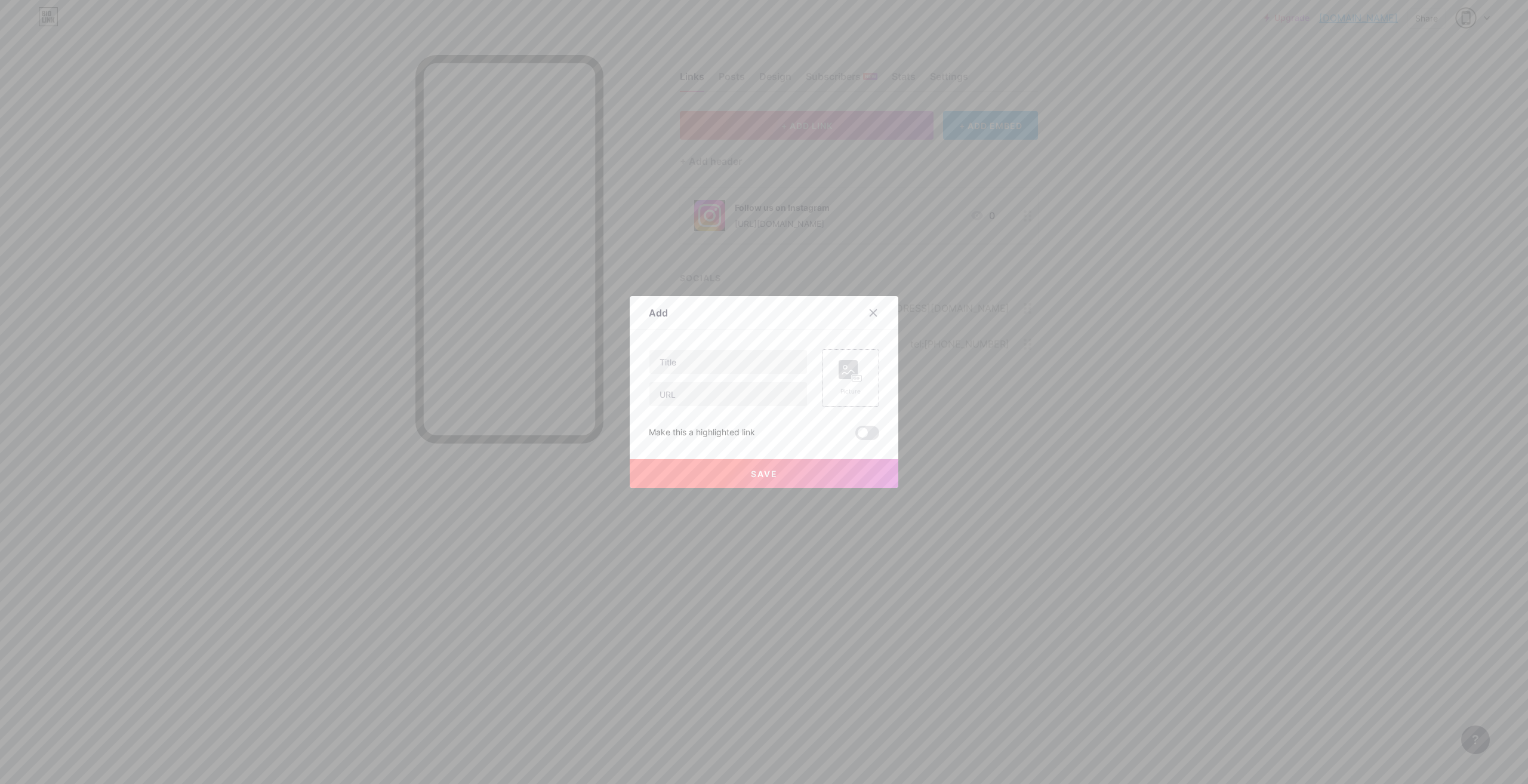
click at [839, 371] on rect at bounding box center [848, 369] width 19 height 19
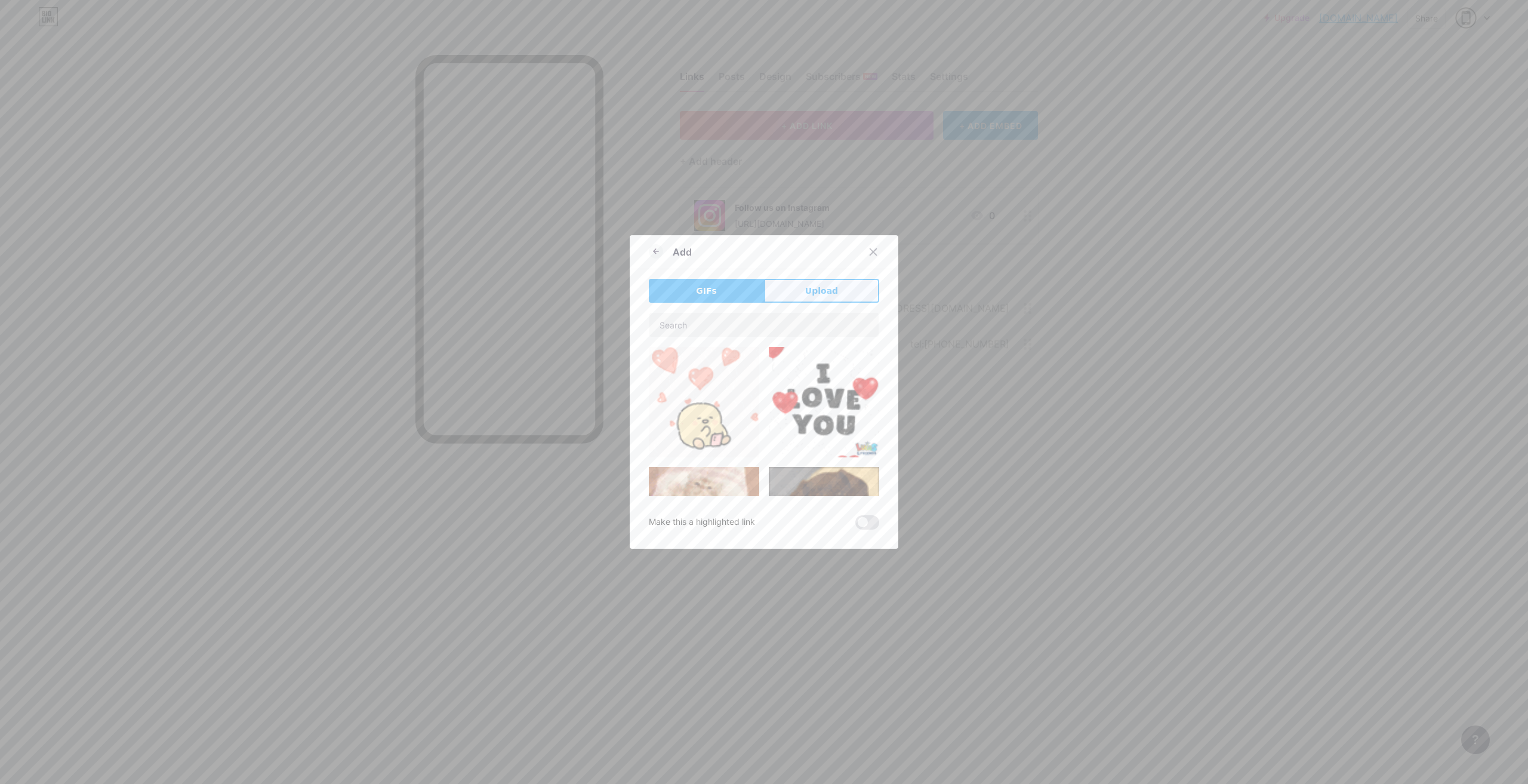
click at [822, 293] on span "Upload" at bounding box center [822, 291] width 33 height 13
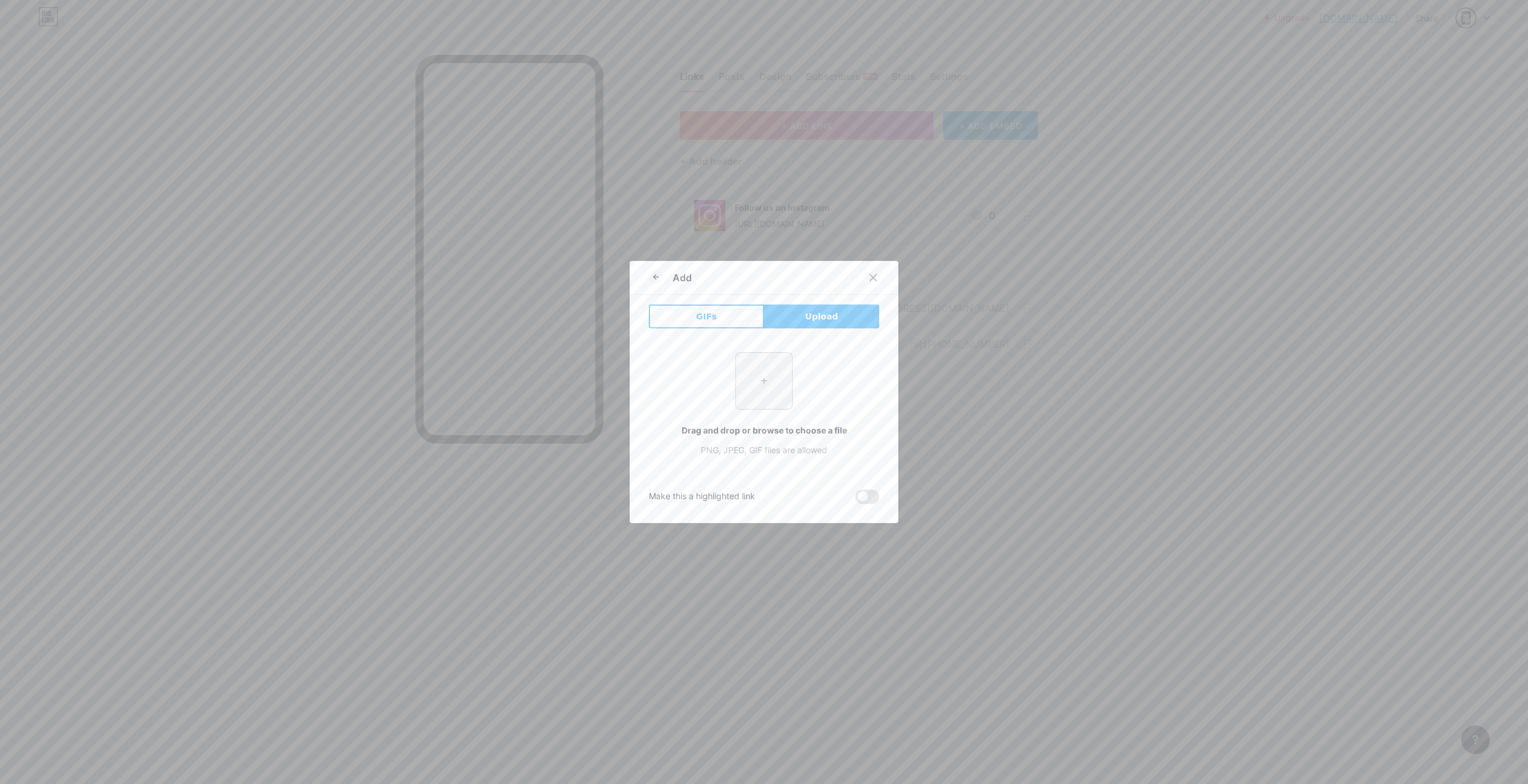
click at [764, 377] on input "file" at bounding box center [764, 381] width 56 height 56
click at [760, 394] on input "file" at bounding box center [764, 381] width 56 height 56
type input "C:\fakepath\WhatsApp Image [DATE] 11.16.28 AM.jpeg"
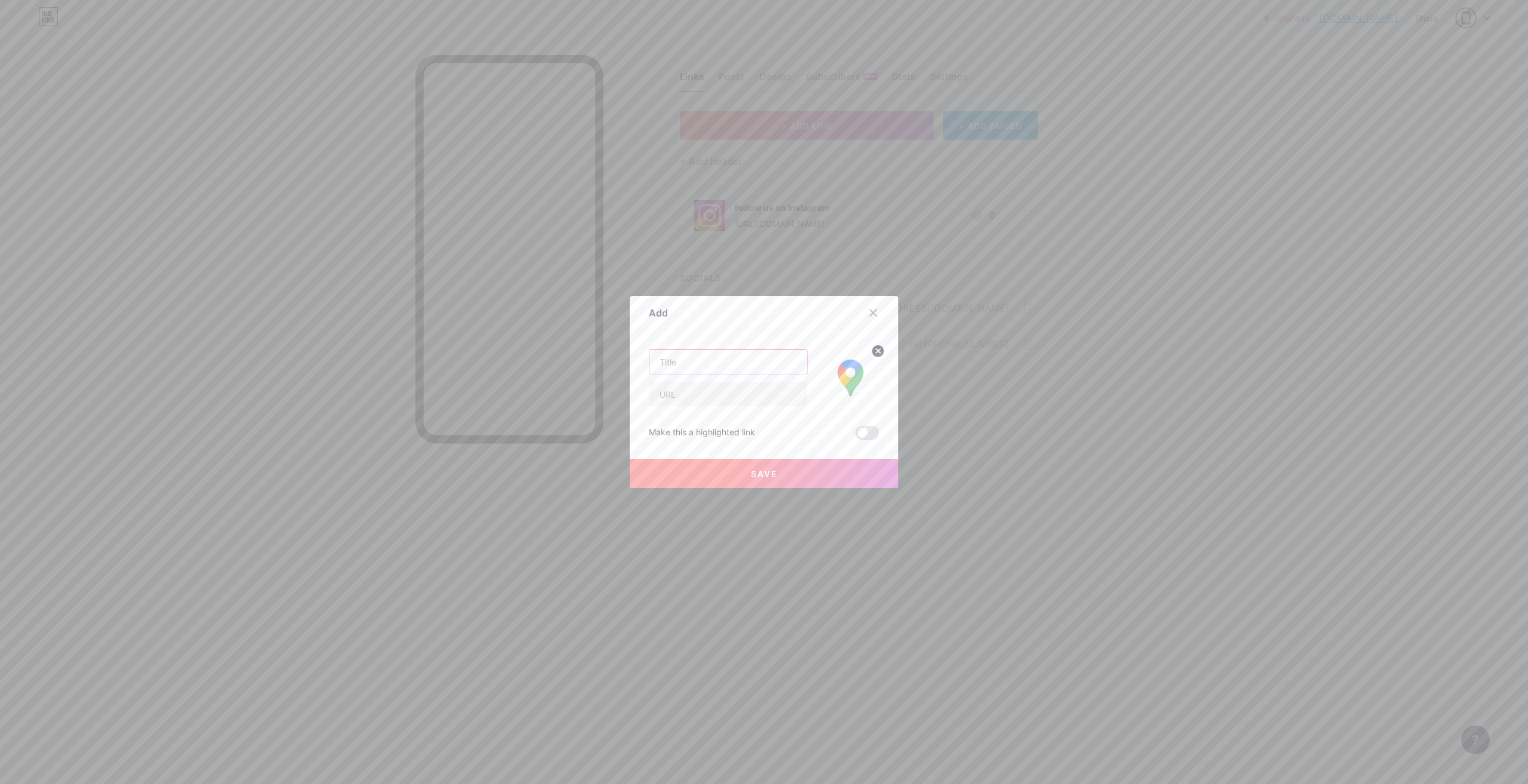
click at [675, 365] on input "text" at bounding box center [728, 361] width 158 height 24
type input "Location"
click at [700, 389] on input "text" at bounding box center [728, 394] width 158 height 24
paste input "[URL][DOMAIN_NAME]"
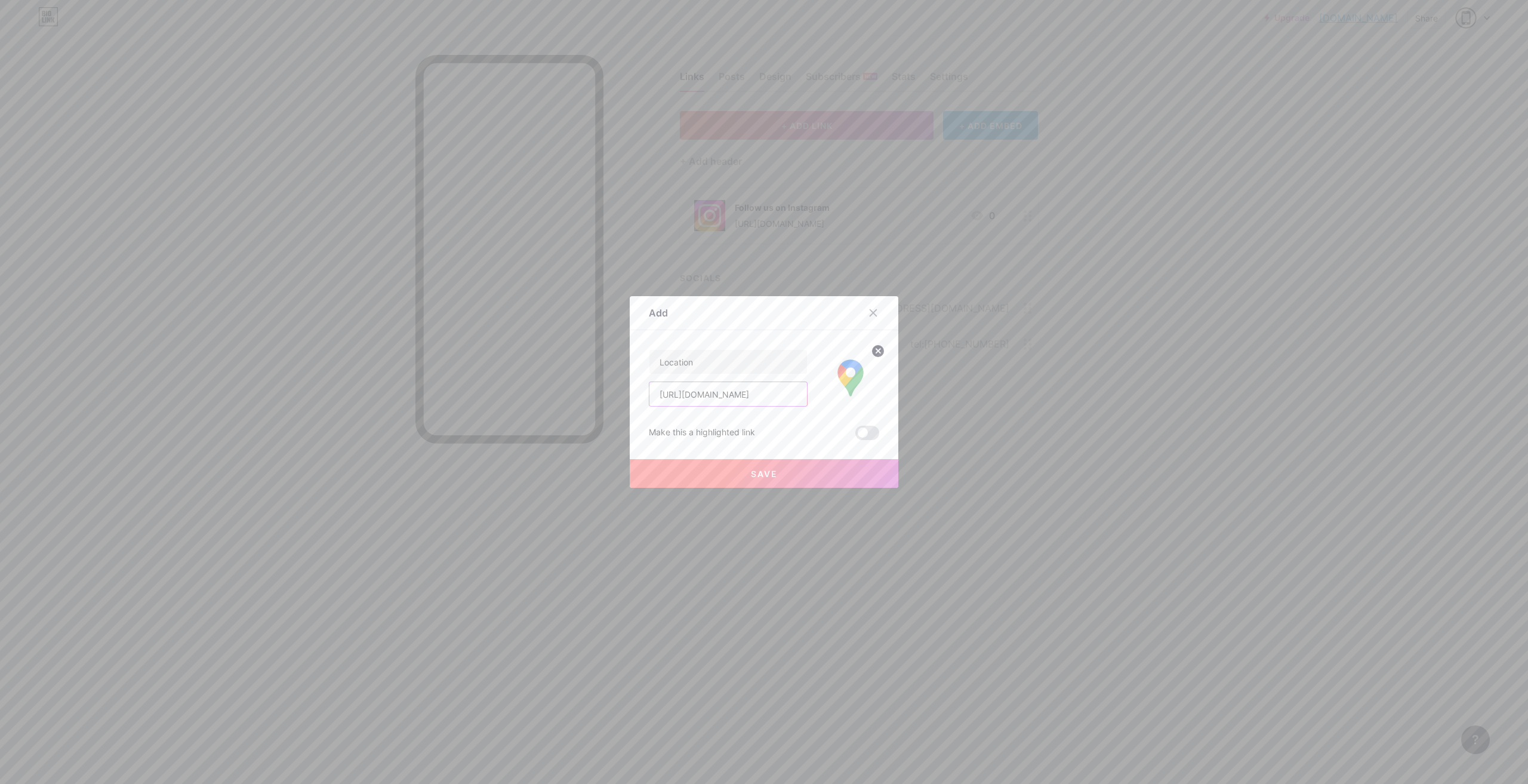
click at [721, 393] on input "[URL][DOMAIN_NAME]" at bounding box center [728, 394] width 158 height 24
type input "[URL][DOMAIN_NAME]"
click at [764, 476] on span "Save" at bounding box center [764, 473] width 26 height 10
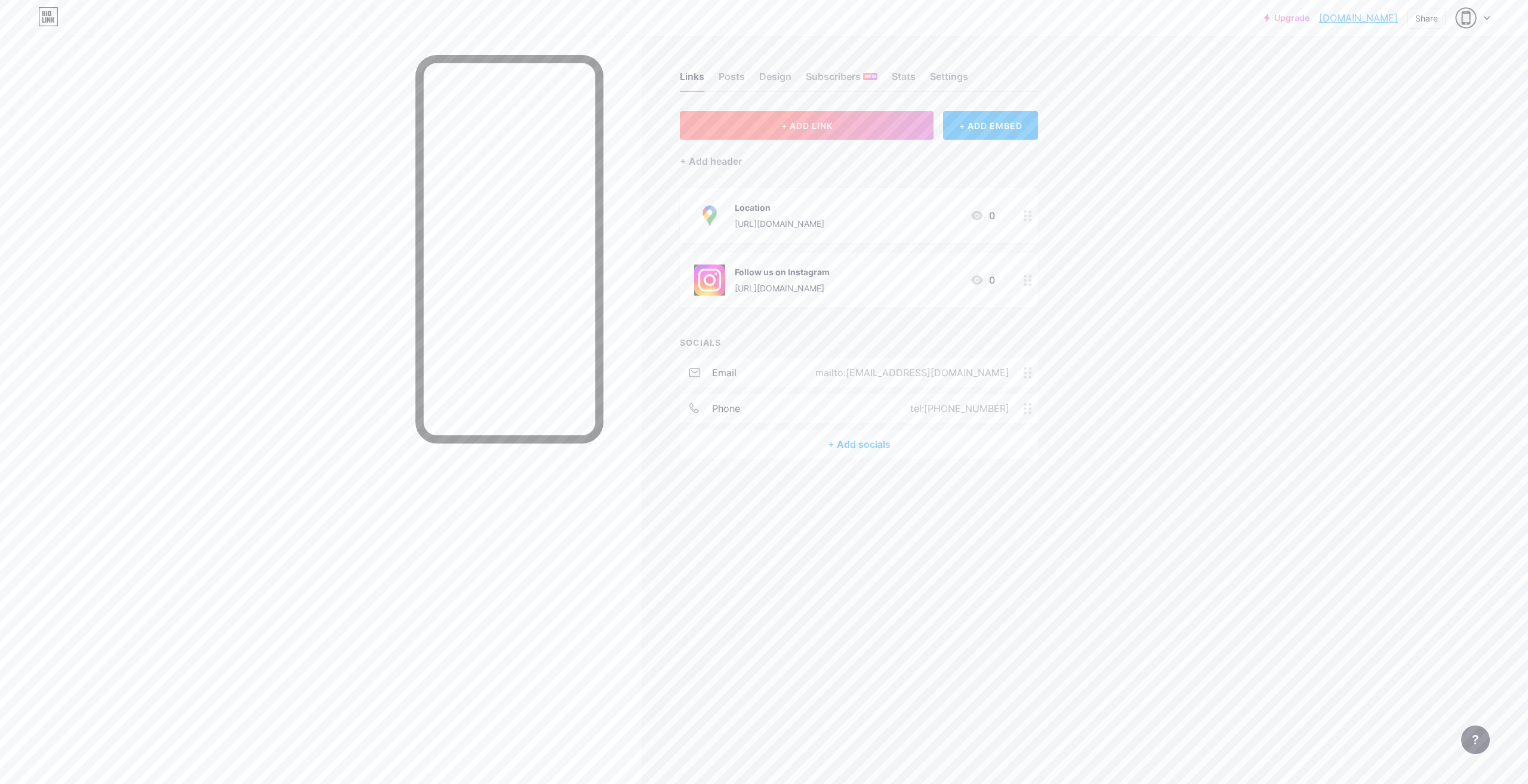
click at [783, 131] on button "+ ADD LINK" at bounding box center [807, 125] width 254 height 28
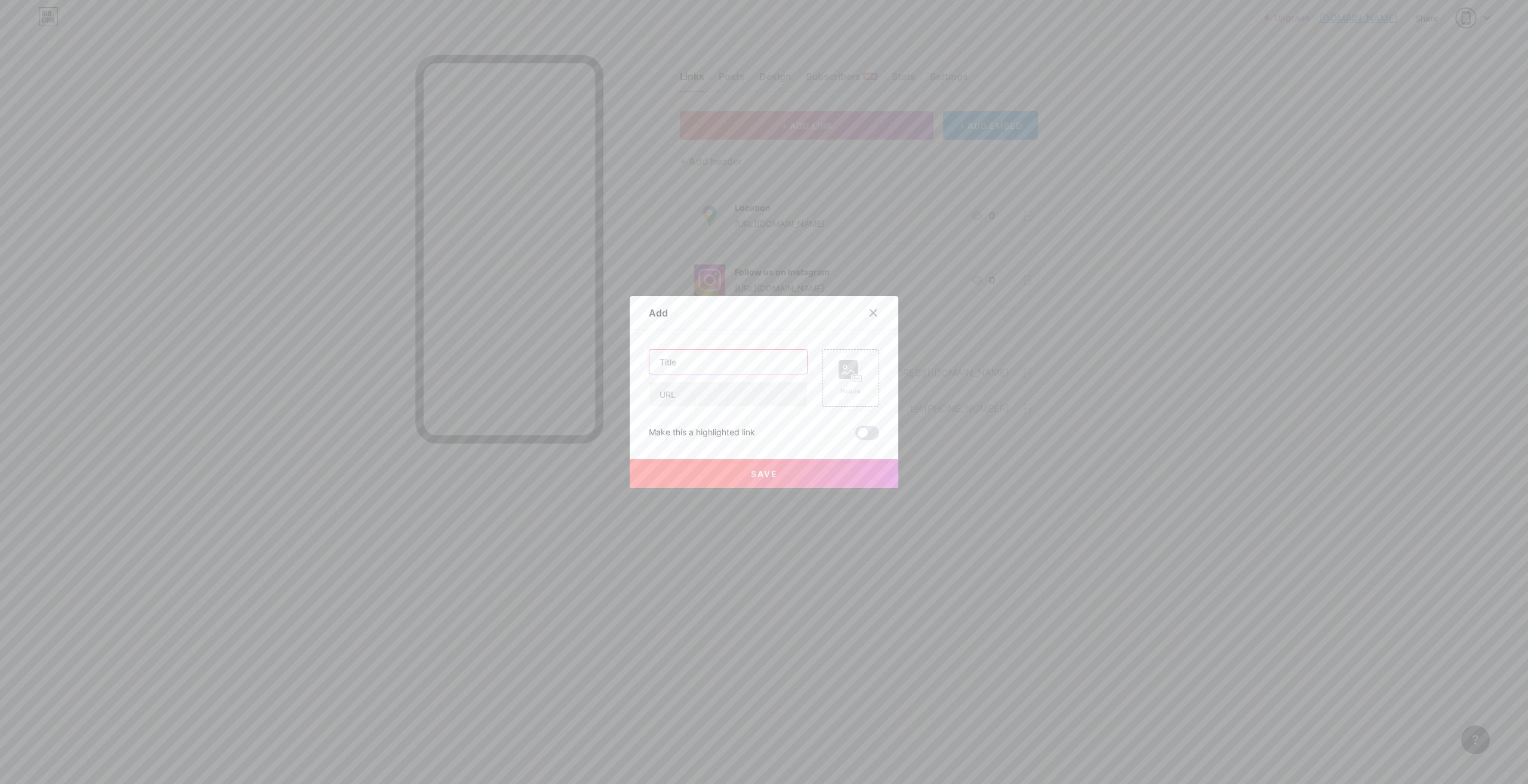
click at [701, 363] on input "text" at bounding box center [728, 361] width 158 height 24
type input "Review us on Google"
click at [839, 373] on rect at bounding box center [848, 369] width 19 height 19
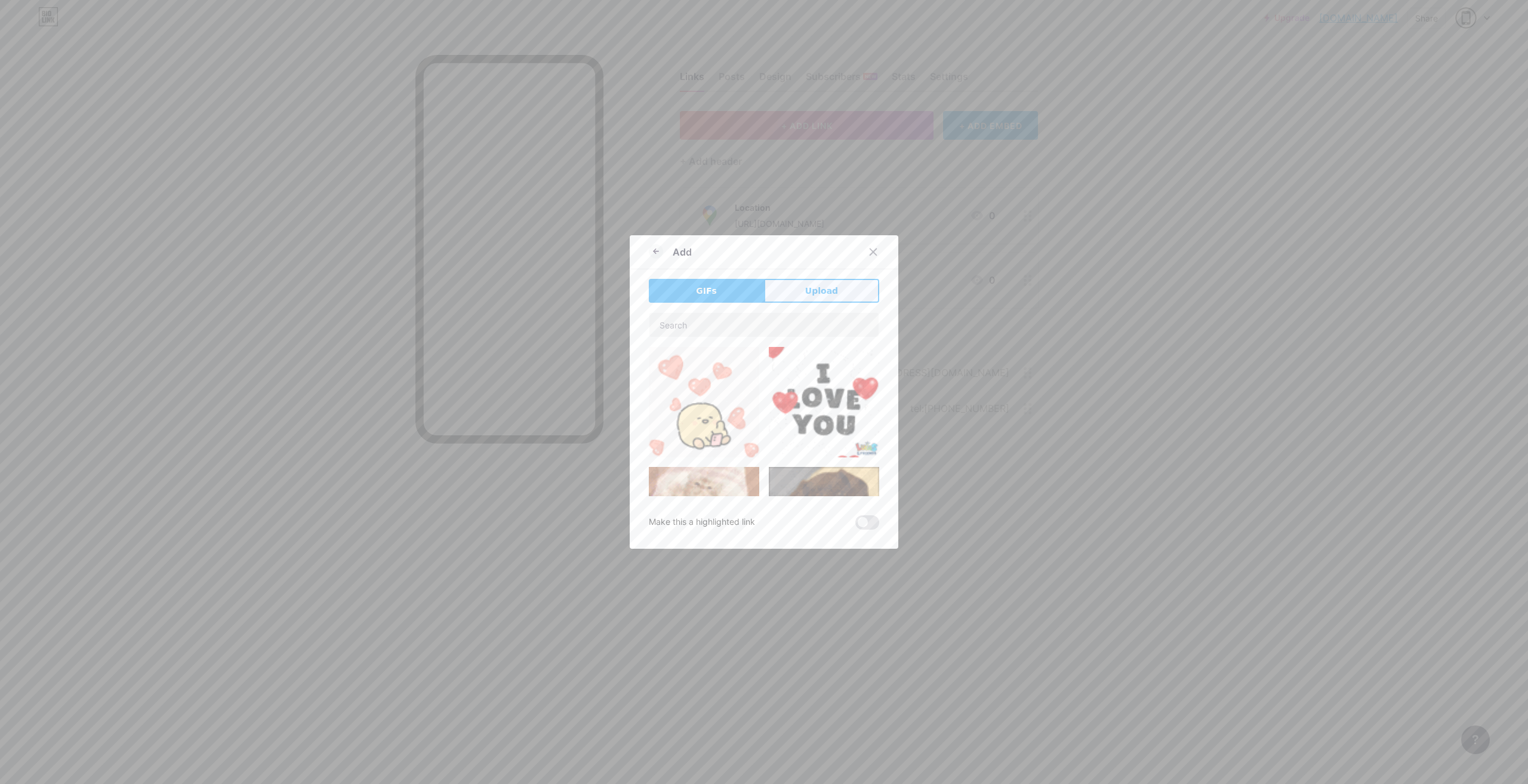
click at [832, 295] on span "Upload" at bounding box center [822, 291] width 33 height 13
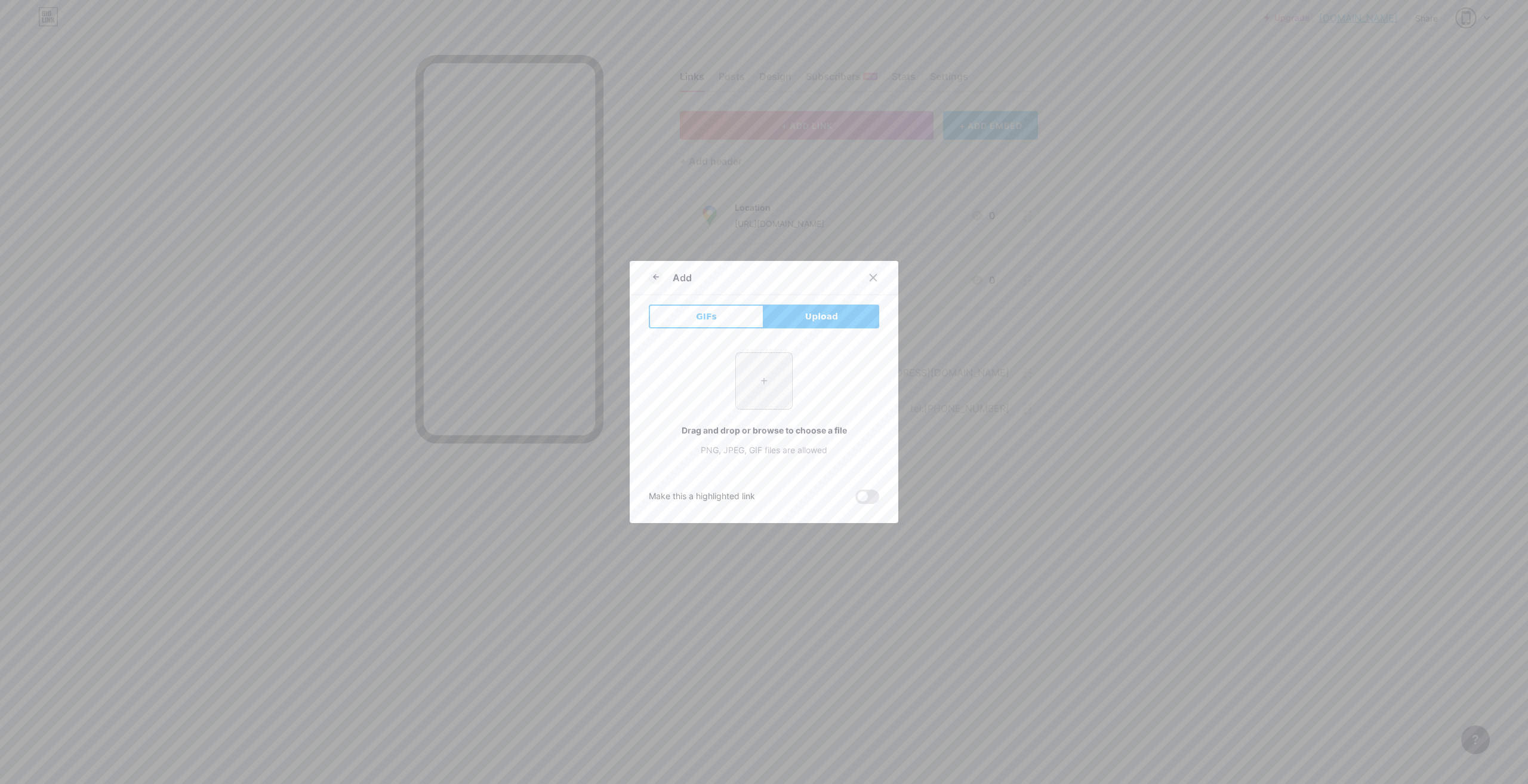
click at [772, 376] on input "file" at bounding box center [764, 381] width 56 height 56
type input "C:\fakepath\WhatsApp Image [DATE] 11.19.46 AM.jpeg"
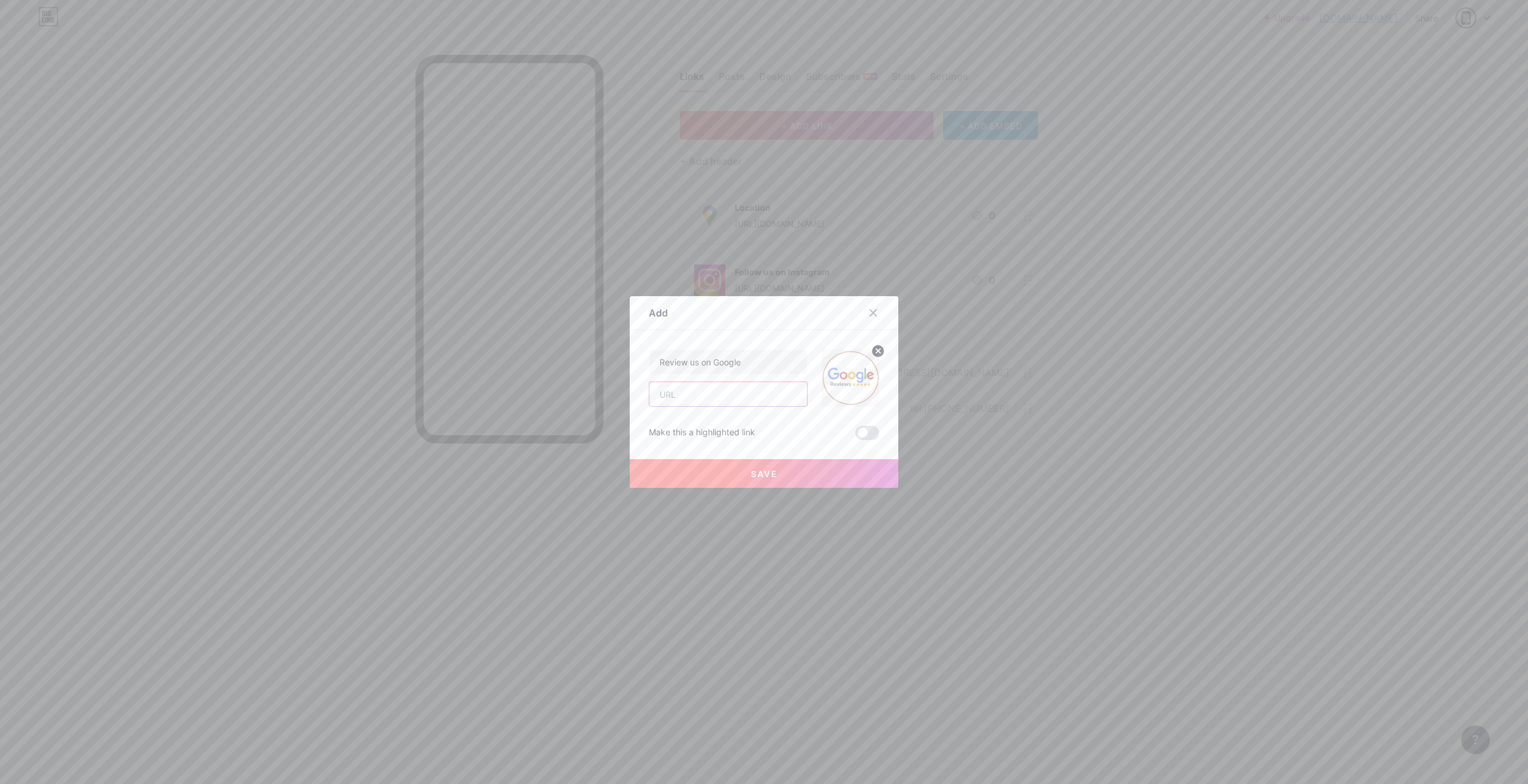
click at [679, 393] on input "text" at bounding box center [728, 394] width 158 height 24
click at [731, 396] on input "text" at bounding box center [728, 394] width 158 height 24
paste input "[URL][DOMAIN_NAME]"
type input "[URL][DOMAIN_NAME]"
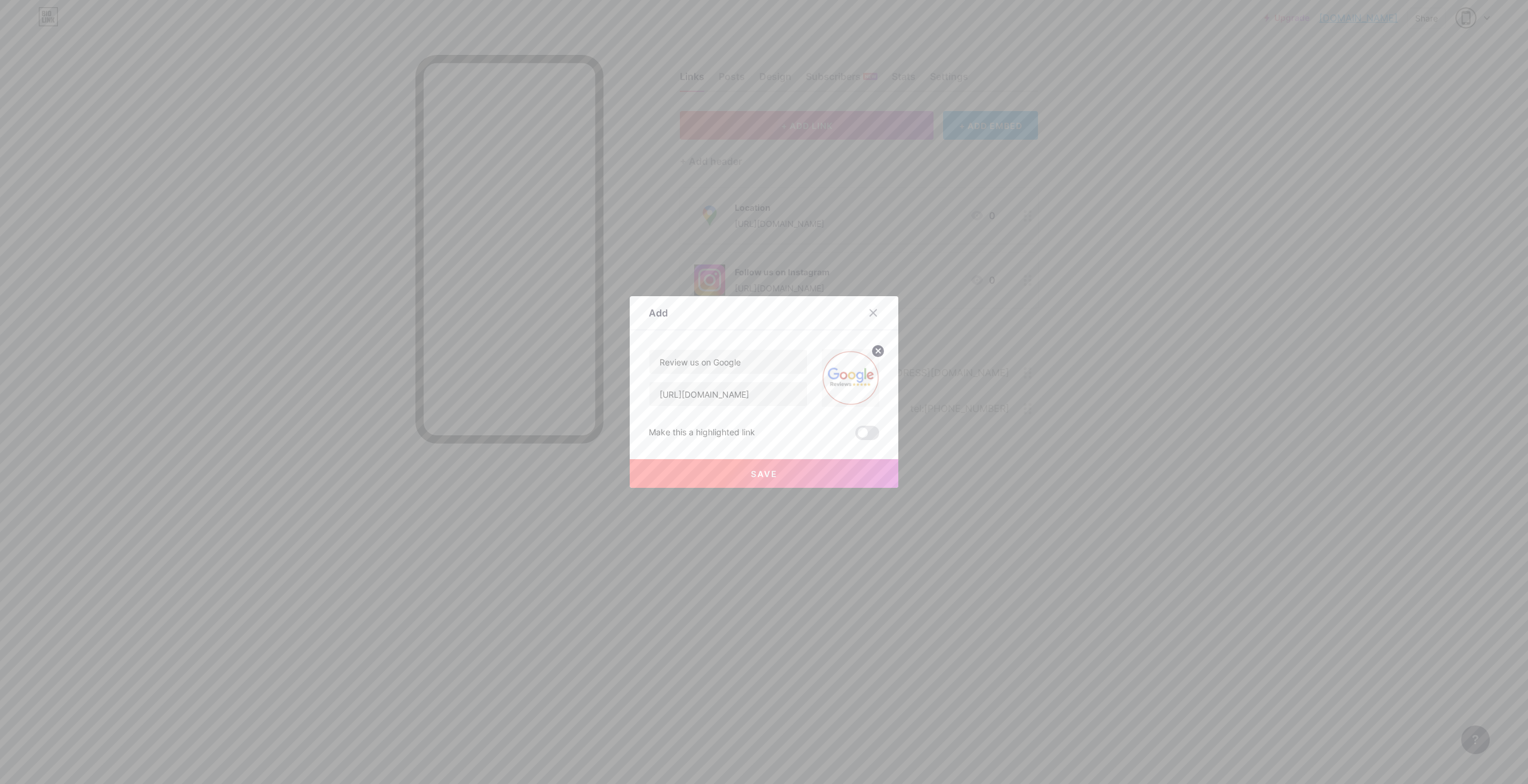
scroll to position [0, 0]
click at [832, 472] on button "Save" at bounding box center [764, 473] width 268 height 28
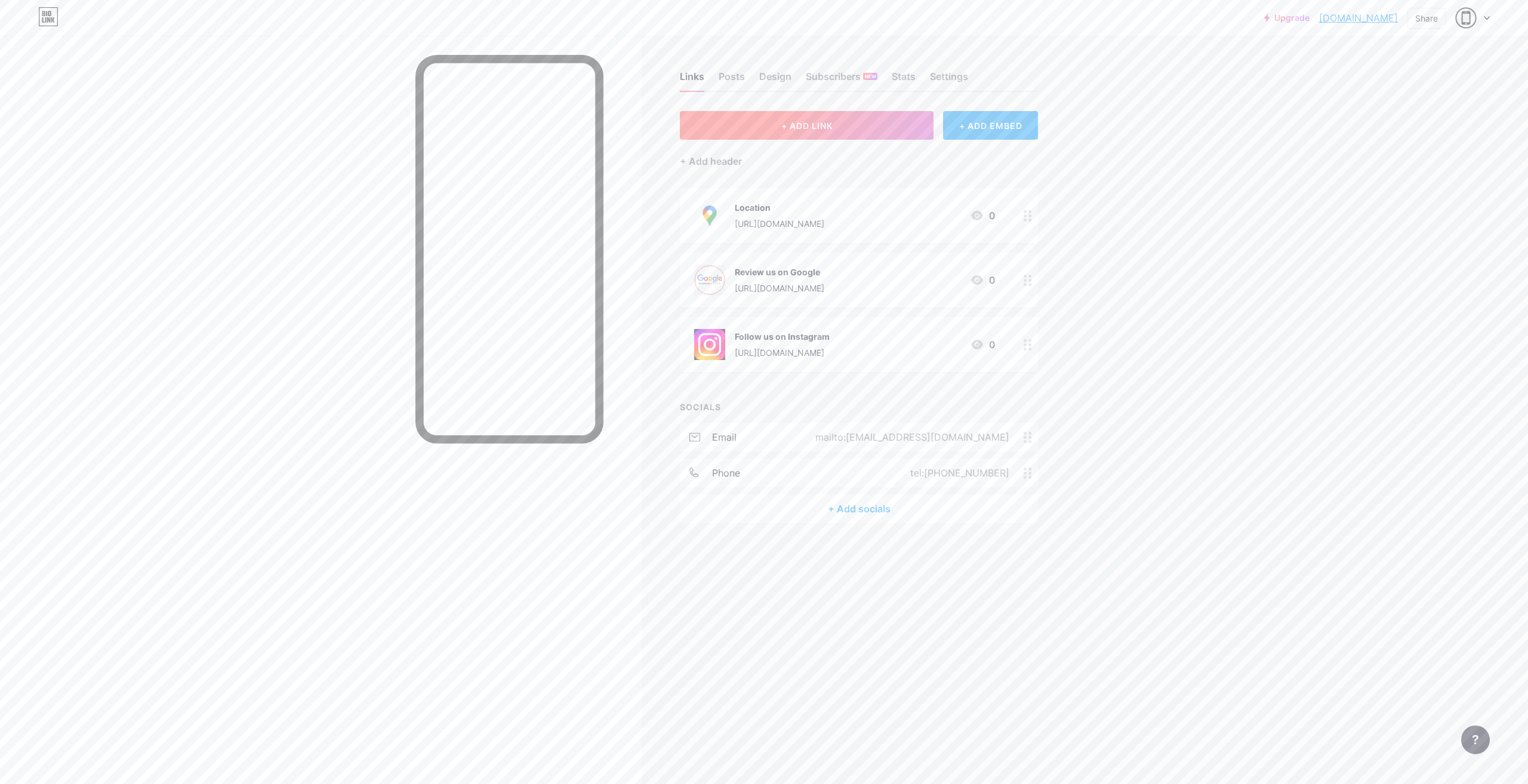
click at [873, 129] on button "+ ADD LINK" at bounding box center [807, 125] width 254 height 28
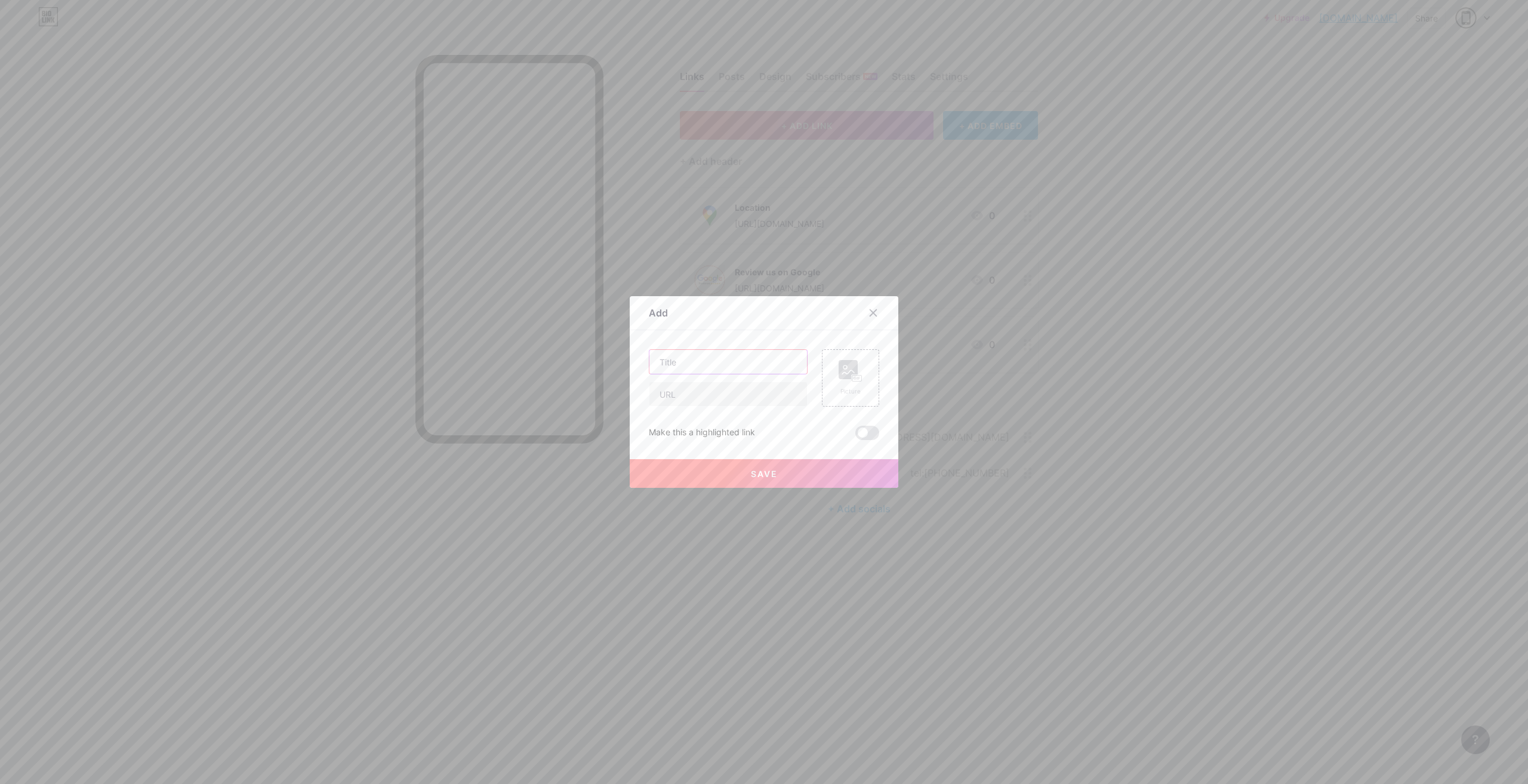
click at [700, 362] on input "text" at bounding box center [728, 361] width 158 height 24
type input "WhatsApp"
click at [857, 371] on icon at bounding box center [851, 371] width 24 height 22
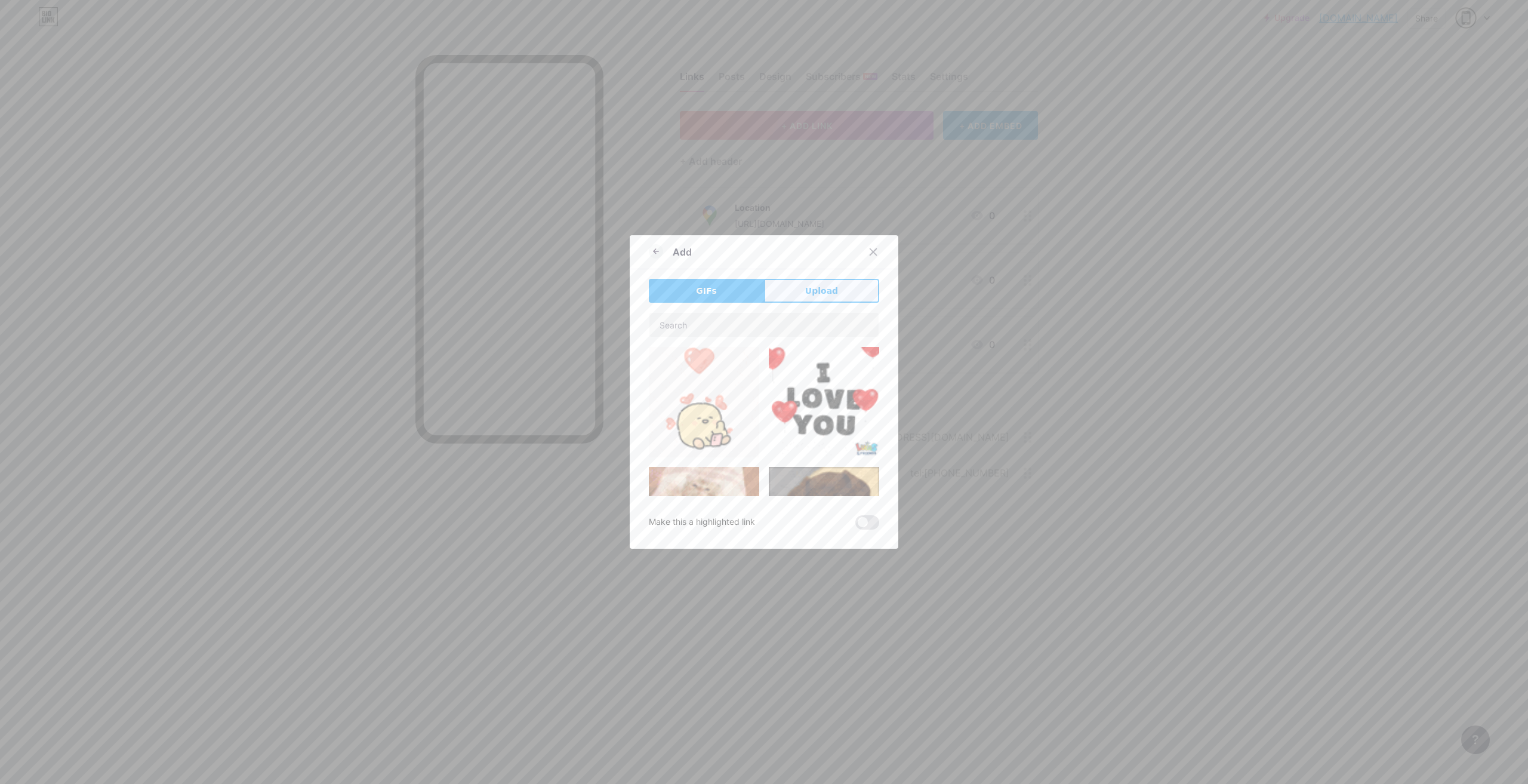
click at [840, 289] on button "Upload" at bounding box center [822, 290] width 115 height 24
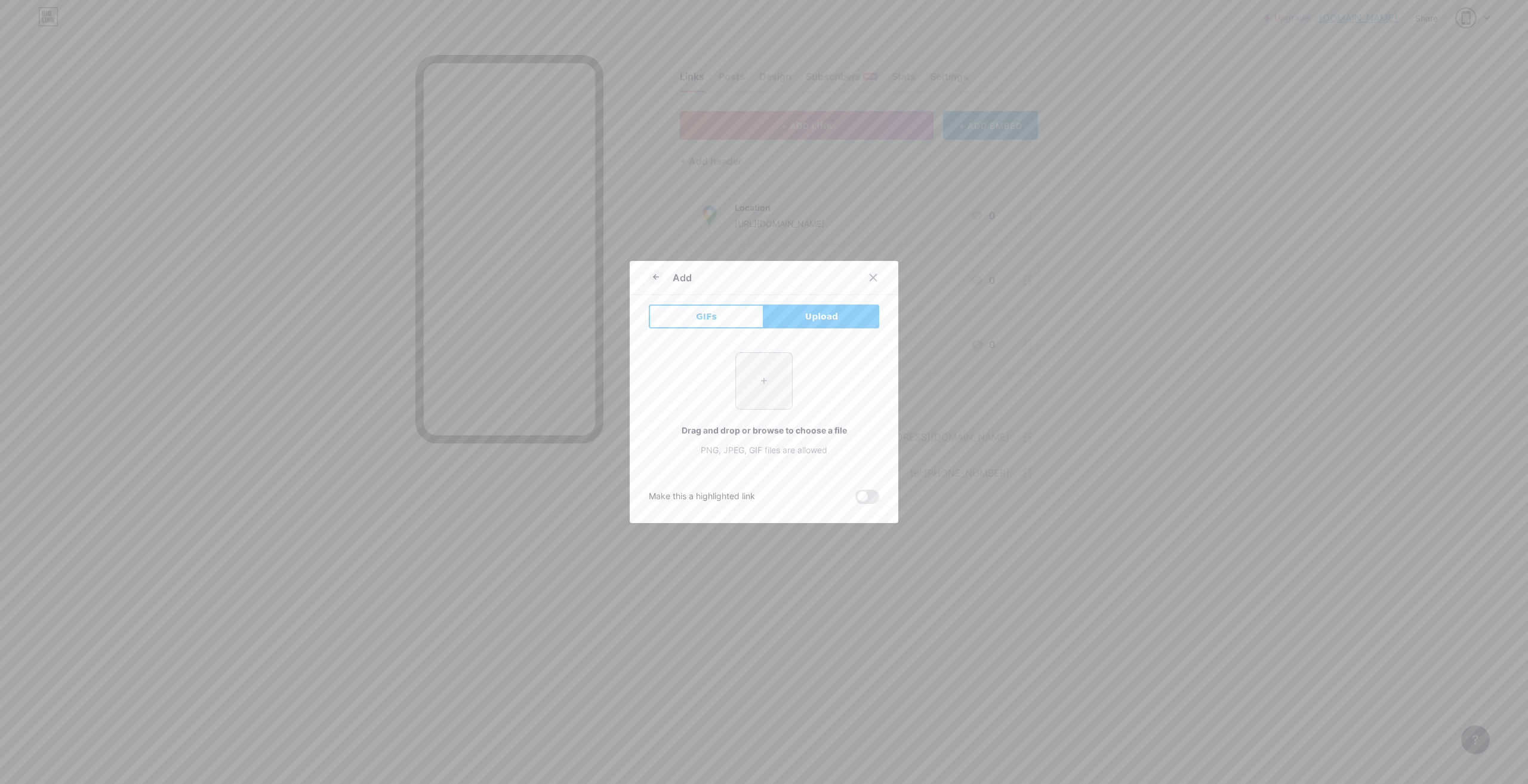
click at [773, 375] on input "file" at bounding box center [764, 381] width 56 height 56
type input "C:\fakepath\WhatsApp Image [DATE] 11.13.16 AM.jpeg"
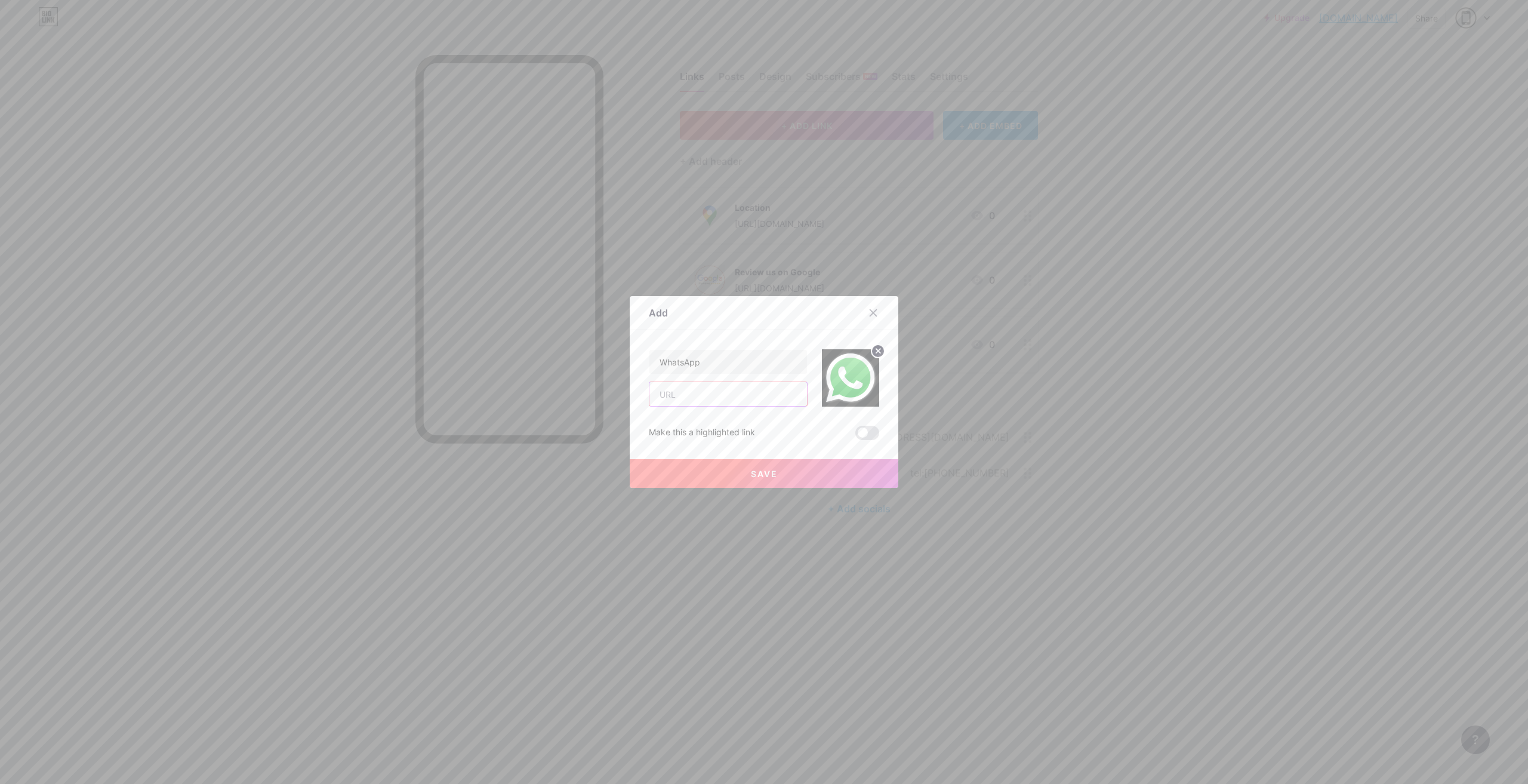
click at [691, 391] on input "text" at bounding box center [728, 394] width 158 height 24
type input "[URL][DOMAIN_NAME][PHONE_NUMBER]"
click at [778, 474] on button "Save" at bounding box center [764, 473] width 268 height 28
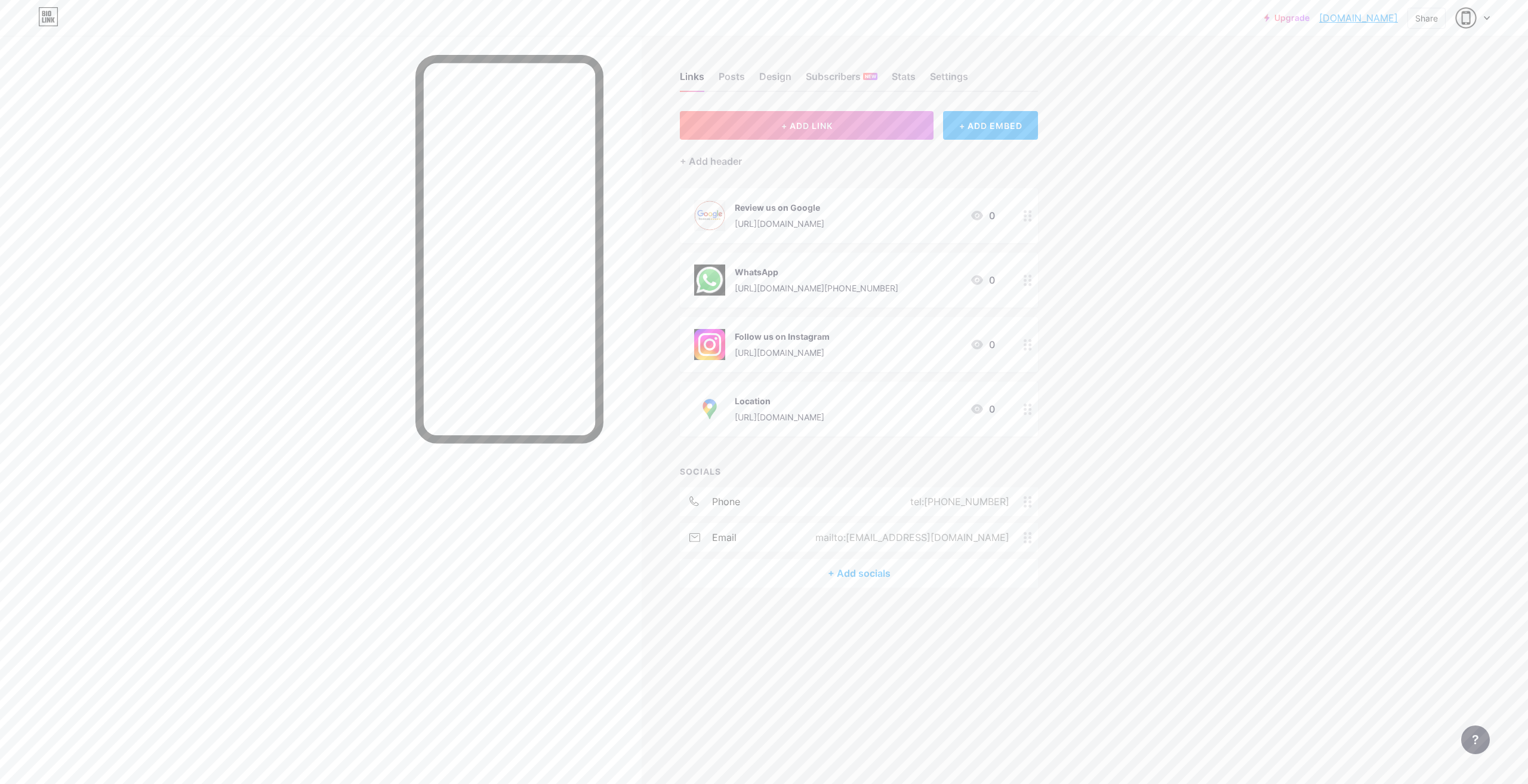
click at [1103, 371] on div "Upgrade [DOMAIN_NAME]... [DOMAIN_NAME] Share Switch accounts AYAL JEWELRY LLC […" at bounding box center [764, 392] width 1528 height 784
click at [1219, 148] on div "Upgrade [DOMAIN_NAME]... [DOMAIN_NAME] Share Switch accounts AYAL JEWELRY LLC […" at bounding box center [764, 392] width 1528 height 784
click at [1375, 20] on link "[DOMAIN_NAME]" at bounding box center [1359, 18] width 78 height 15
click at [763, 77] on div "Design" at bounding box center [775, 80] width 32 height 22
click at [905, 75] on div "Stats" at bounding box center [904, 80] width 24 height 22
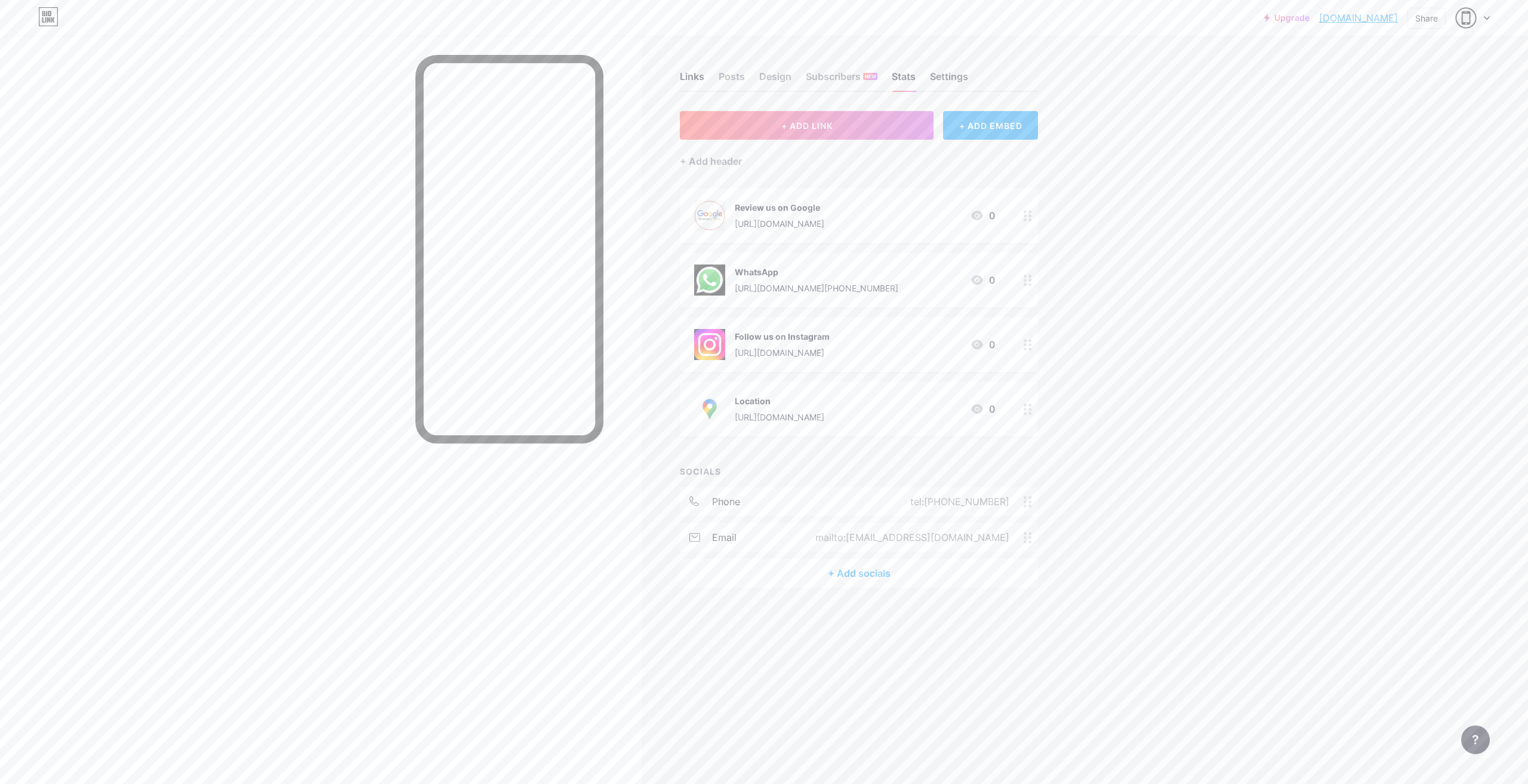
click at [958, 78] on div "Settings" at bounding box center [949, 80] width 38 height 22
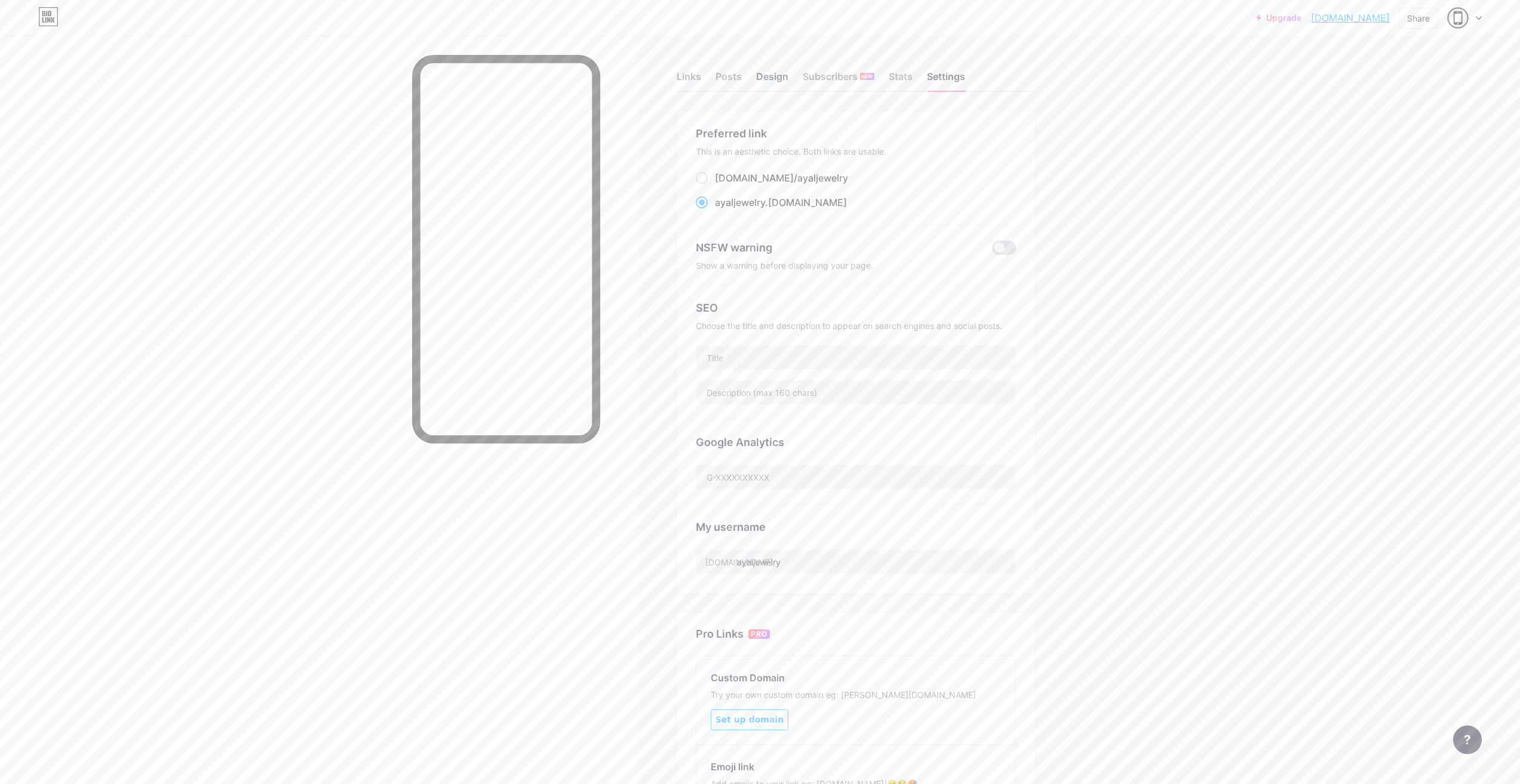
click at [776, 80] on div "Design" at bounding box center [771, 80] width 32 height 22
click at [1011, 174] on icon at bounding box center [1009, 173] width 5 height 5
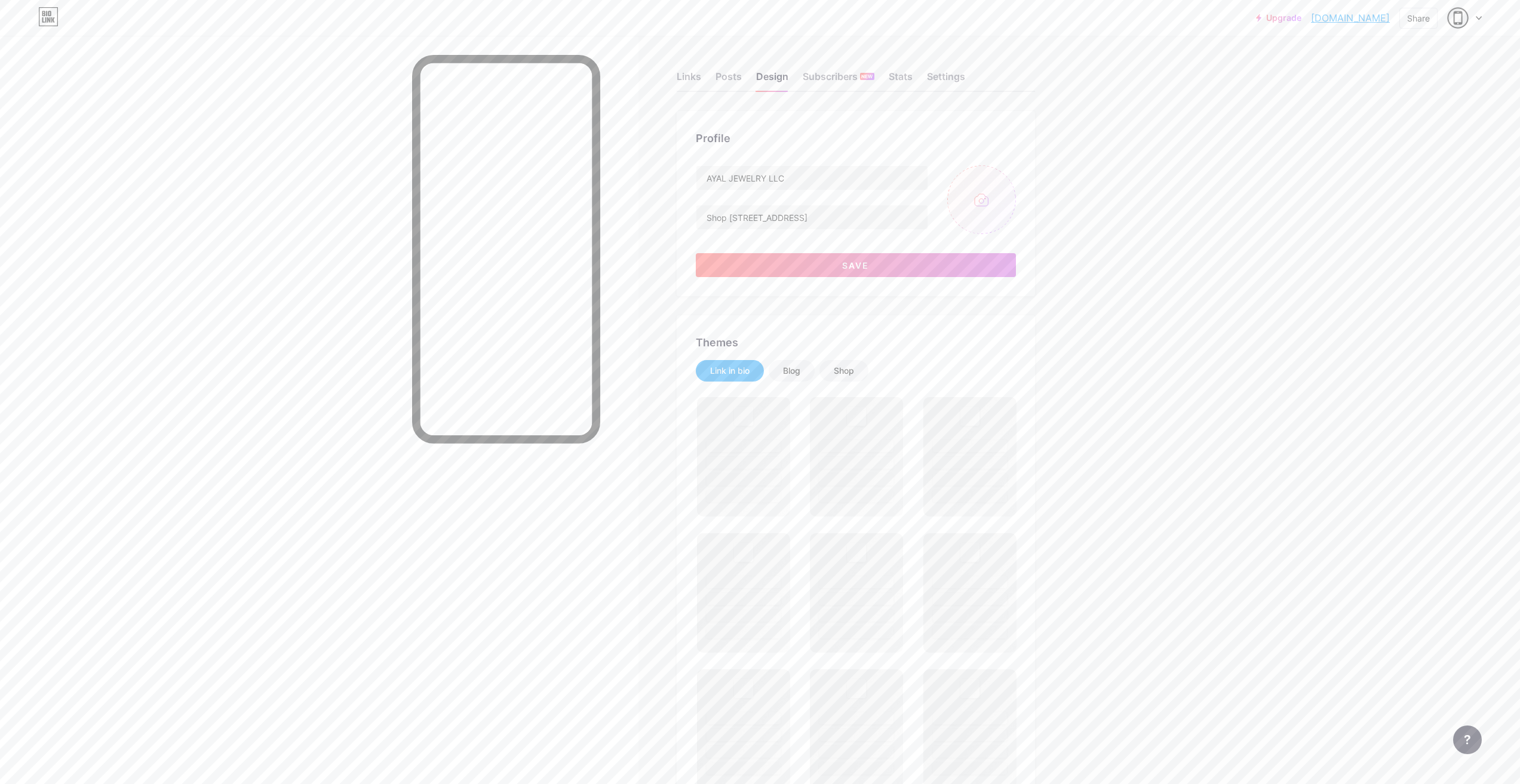
click at [988, 211] on input "file" at bounding box center [980, 199] width 68 height 68
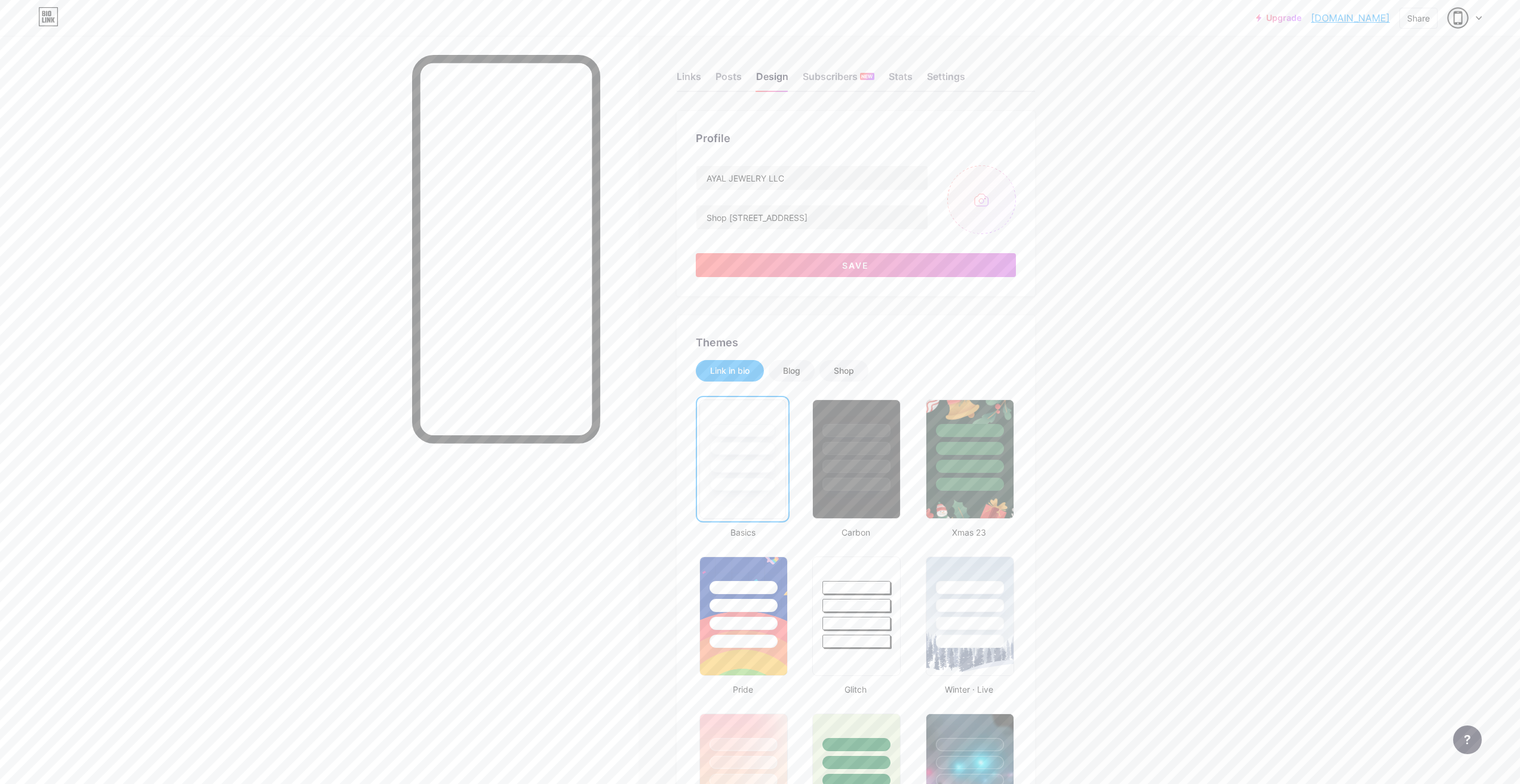
type input "C:\fakepath\448099320_1025942886201448_6434318495377587956_n.jpg"
click at [1014, 173] on circle at bounding box center [1009, 174] width 13 height 13
click at [987, 200] on input "file" at bounding box center [980, 199] width 68 height 68
type input "C:\fakepath\448099320_1025942886201448_6434318495377587956_n.jpg"
click at [817, 272] on button "Save" at bounding box center [855, 265] width 320 height 24
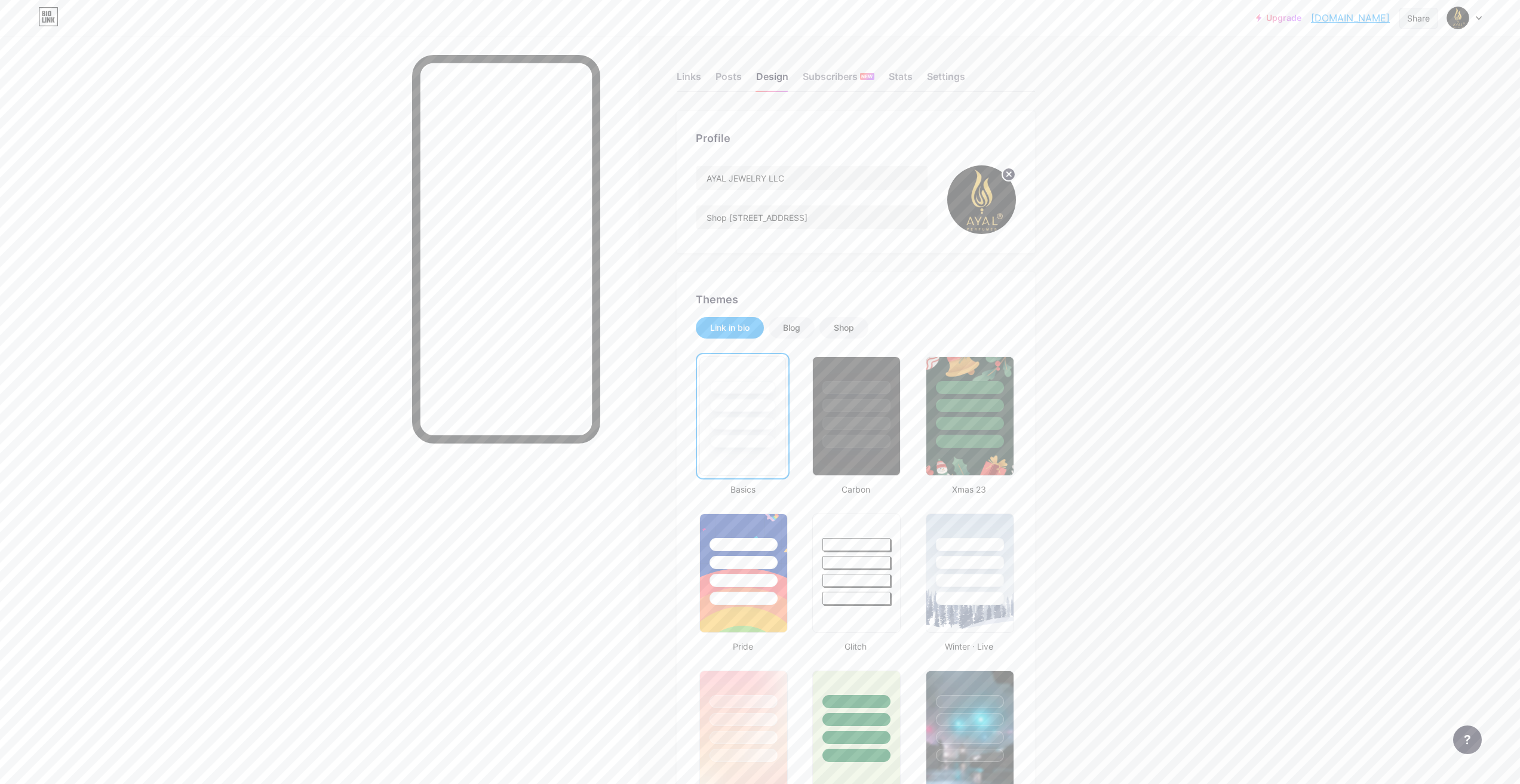
click at [1417, 15] on div "Share" at bounding box center [1418, 18] width 23 height 13
click at [1299, 61] on div "Copy link" at bounding box center [1319, 62] width 44 height 15
click at [697, 78] on div "Links" at bounding box center [688, 80] width 25 height 22
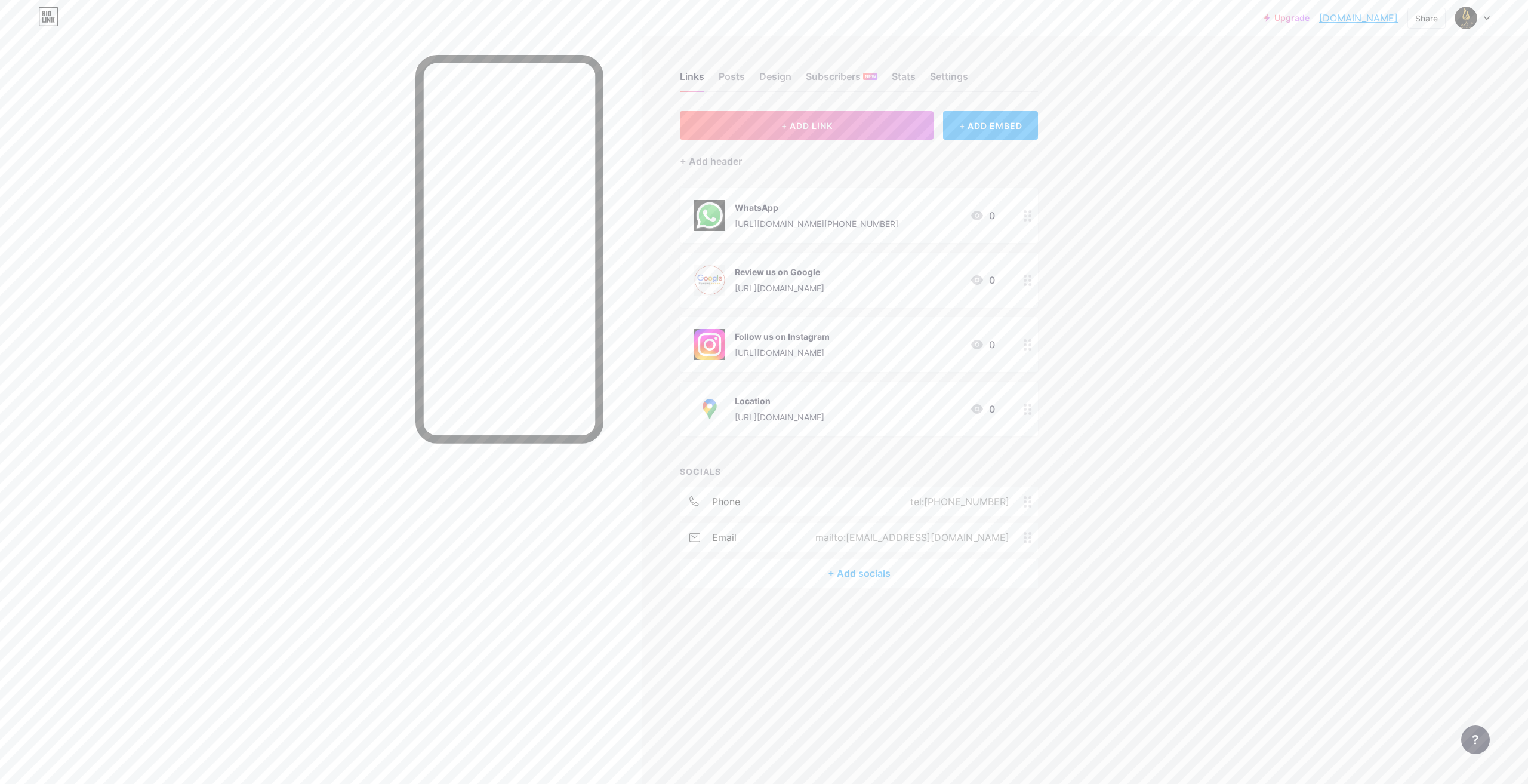
click at [776, 351] on div "[URL][DOMAIN_NAME]" at bounding box center [782, 352] width 95 height 13
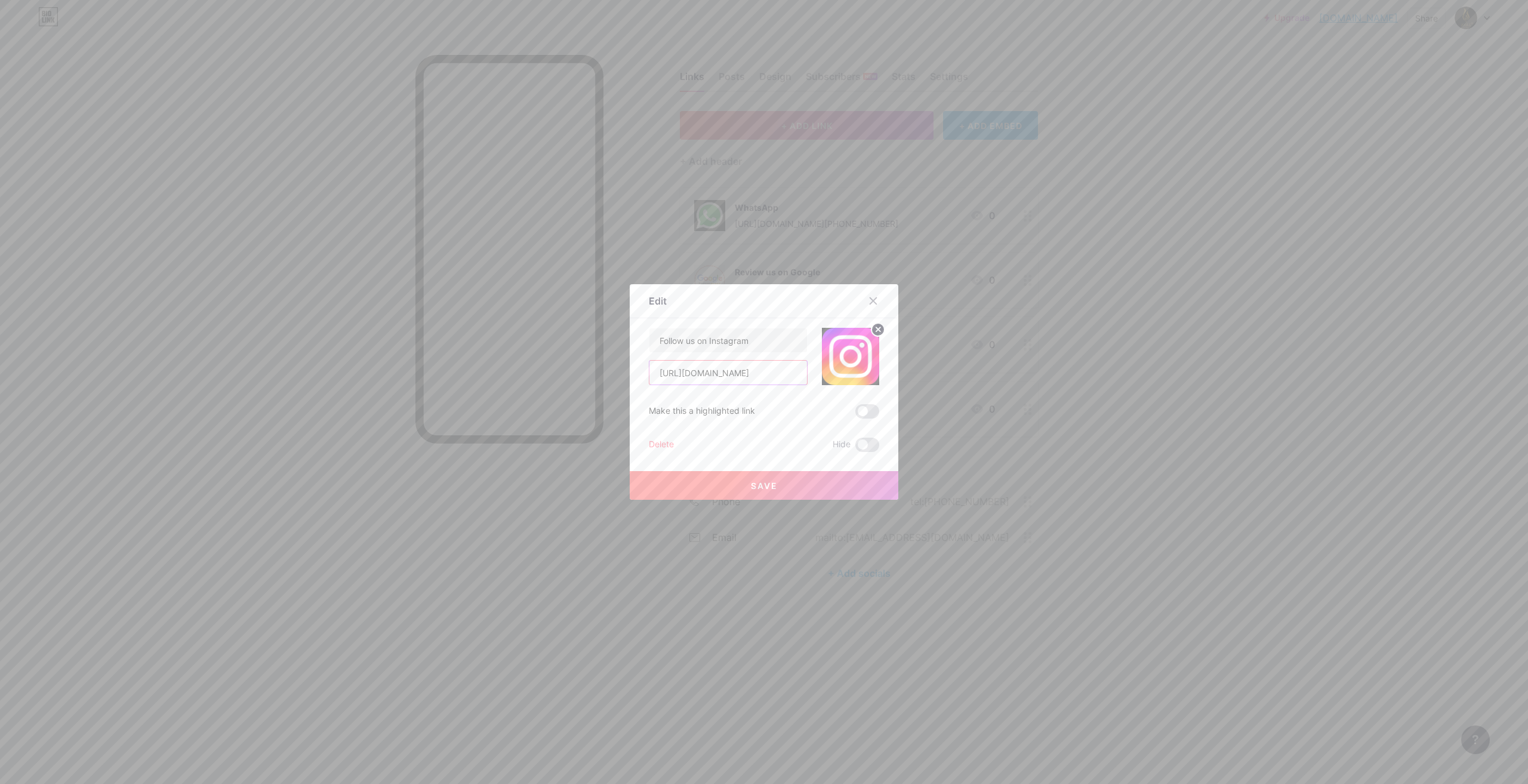
click at [729, 373] on input "[URL][DOMAIN_NAME]" at bounding box center [728, 372] width 158 height 24
paste input "_jewelry?igsh=MXh2dTJ1d2ExY3Axbg=="
type input "[URL][DOMAIN_NAME]"
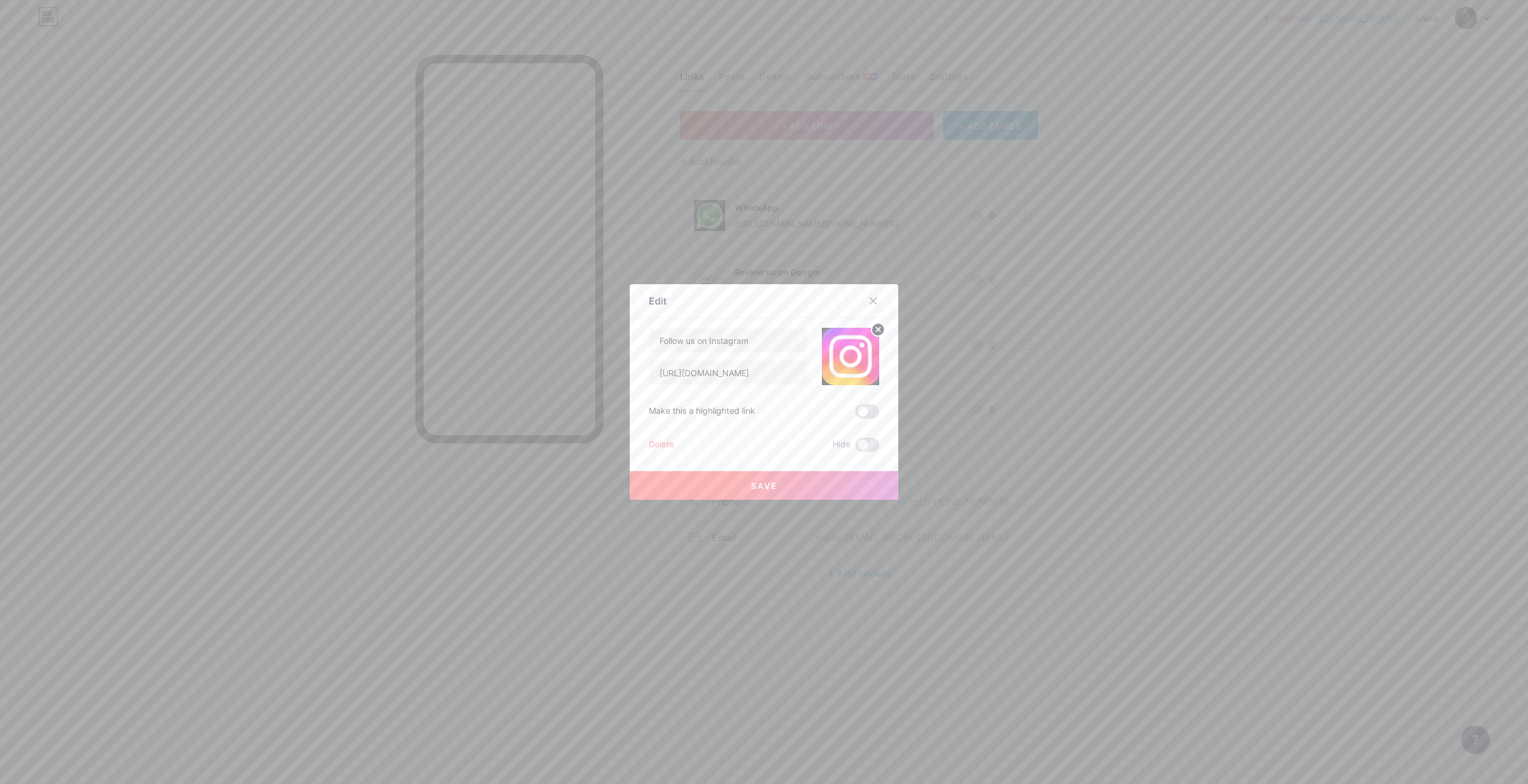
click at [826, 486] on button "Save" at bounding box center [764, 485] width 268 height 28
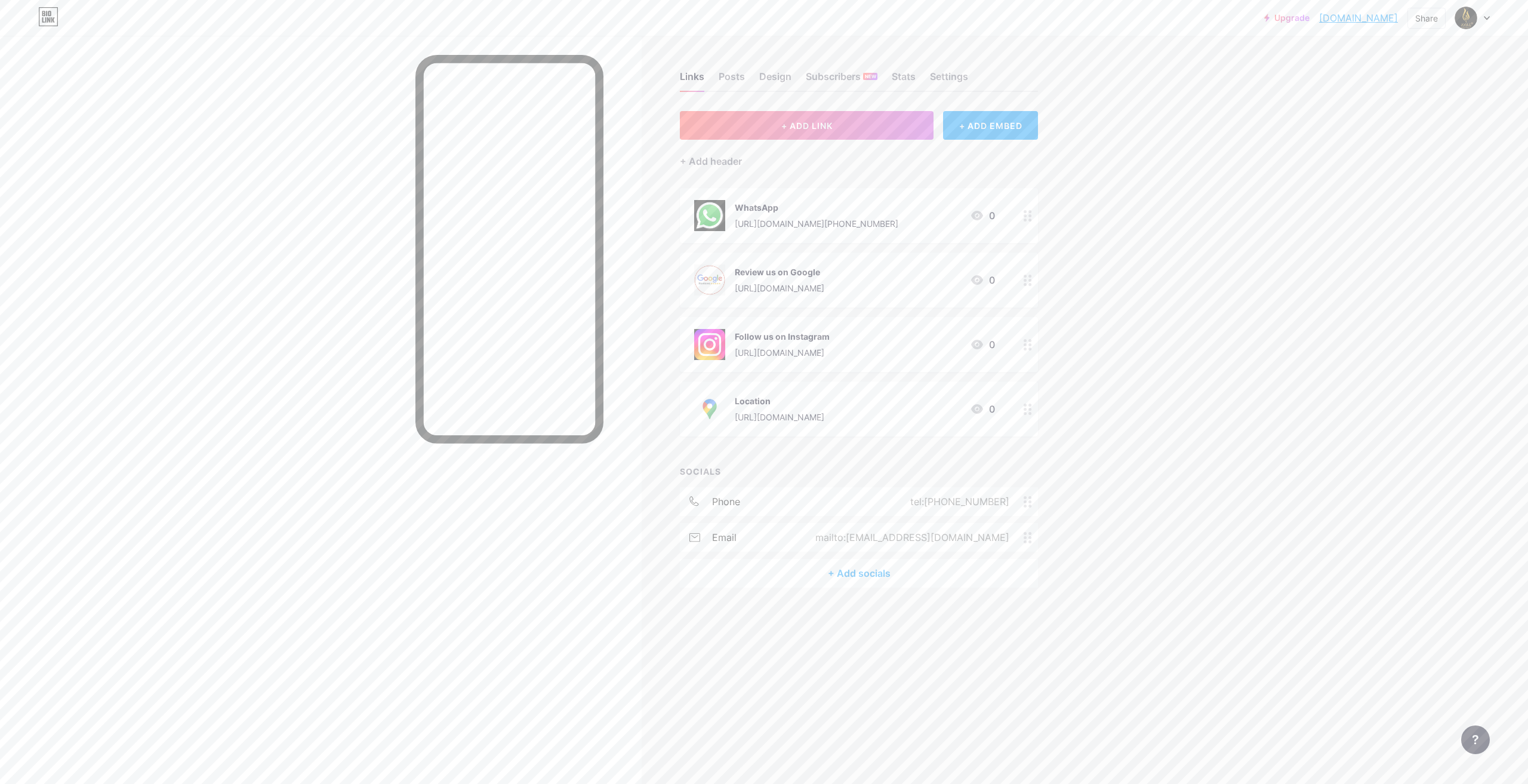
click at [755, 683] on div "Links Posts Design Subscribers NEW Stats Settings + ADD LINK + ADD EMBED + Add …" at bounding box center [544, 392] width 1088 height 784
